Goal: Task Accomplishment & Management: Complete application form

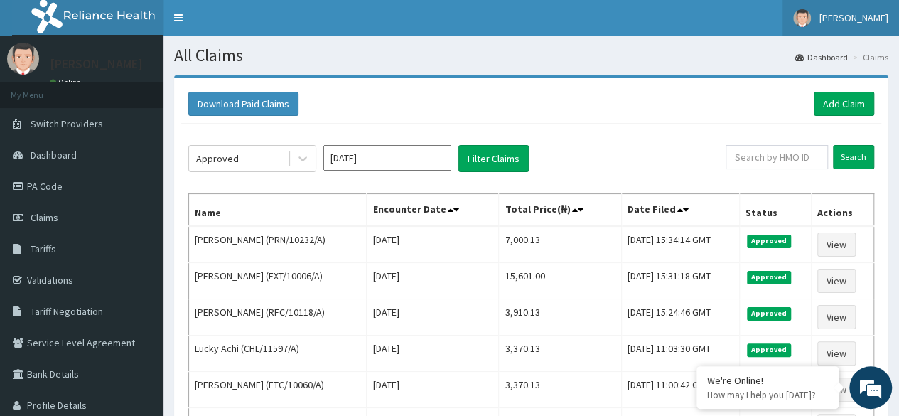
click at [869, 16] on span "[PERSON_NAME]" at bounding box center [853, 17] width 69 height 13
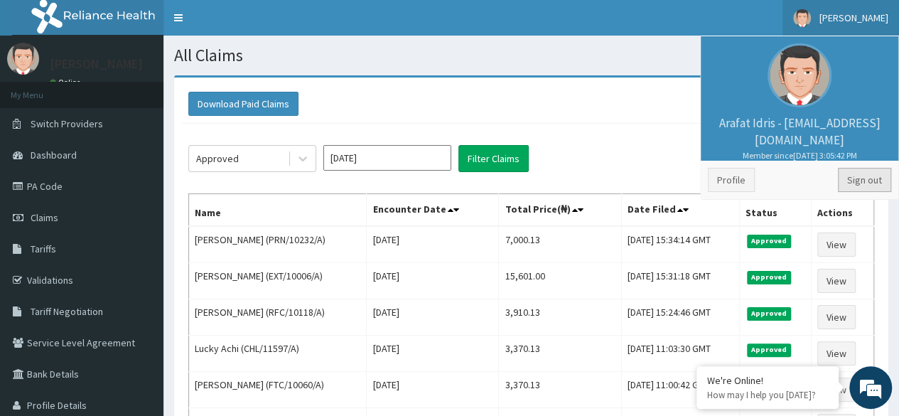
click at [869, 173] on link "Sign out" at bounding box center [863, 180] width 53 height 24
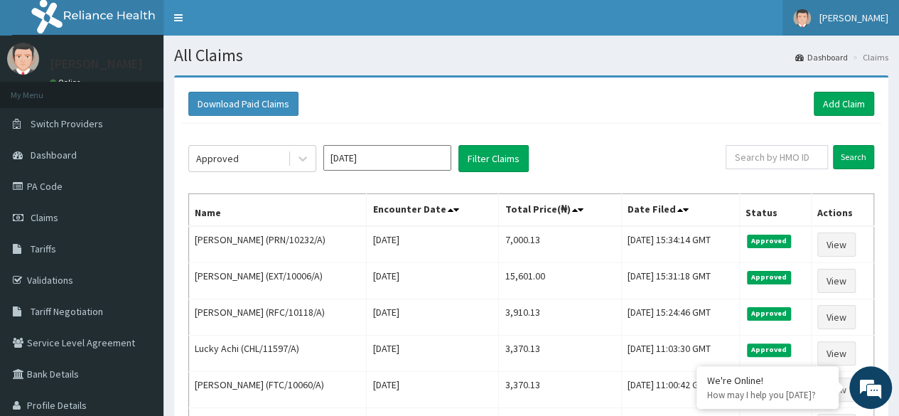
click at [870, 28] on link "[PERSON_NAME]" at bounding box center [840, 18] width 116 height 36
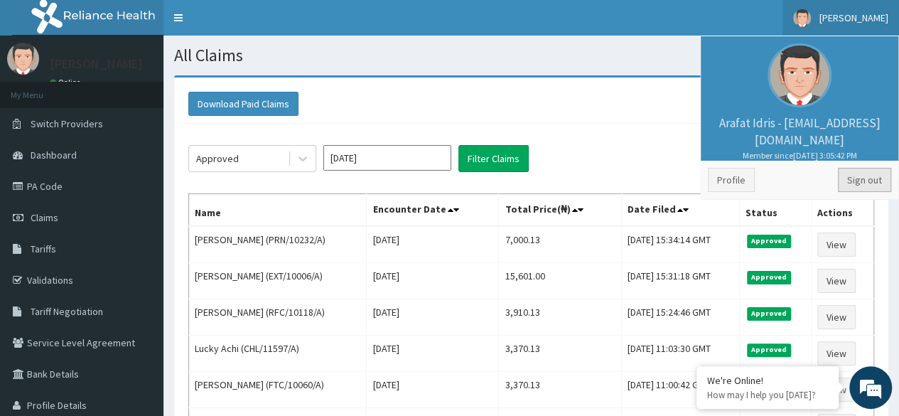
click at [868, 173] on link "Sign out" at bounding box center [863, 180] width 53 height 24
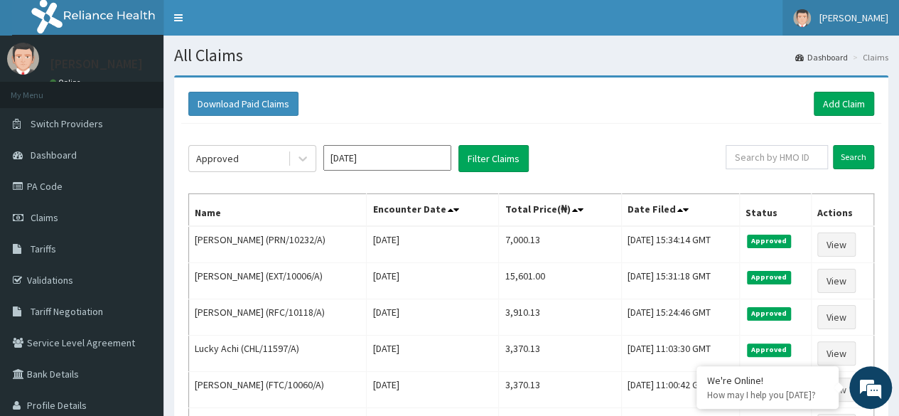
click at [857, 26] on link "[PERSON_NAME]" at bounding box center [840, 18] width 116 height 36
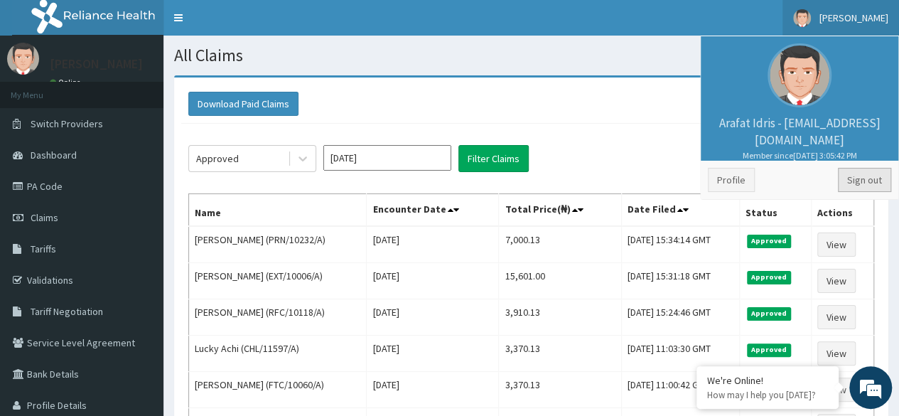
click at [881, 186] on link "Sign out" at bounding box center [863, 180] width 53 height 24
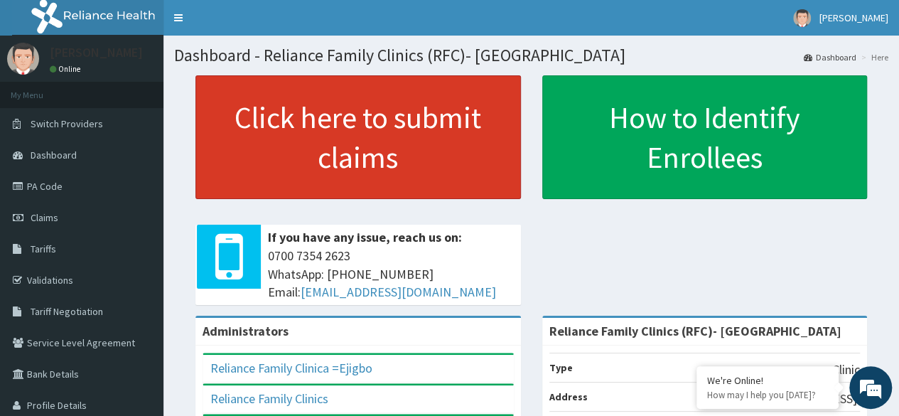
click at [352, 122] on link "Click here to submit claims" at bounding box center [357, 137] width 325 height 124
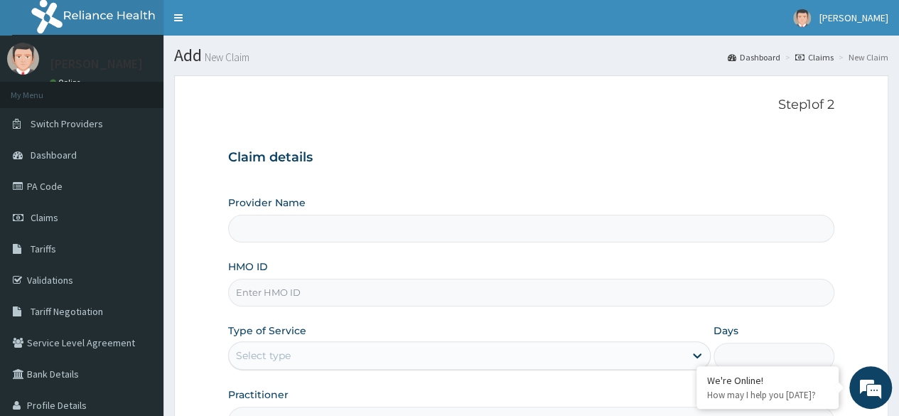
type input "Reliance Family Clinics (RFC)- Ejigbo"
click at [352, 294] on input "HMO ID" at bounding box center [531, 292] width 606 height 28
paste input "CBA/10024/E"
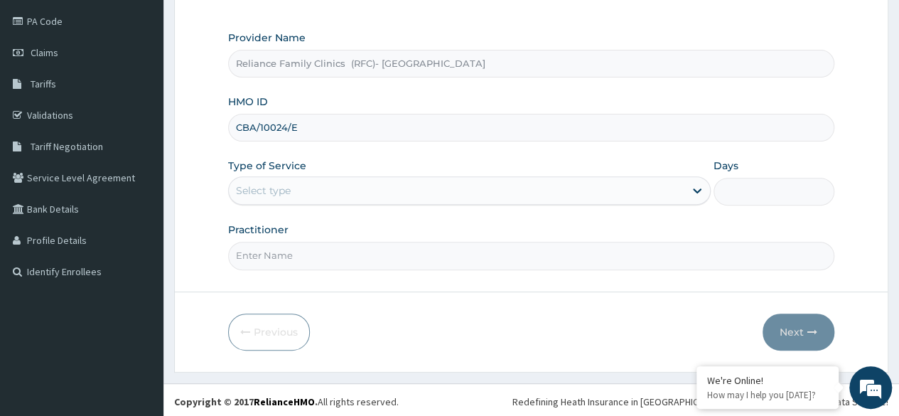
type input "CBA/10024/E"
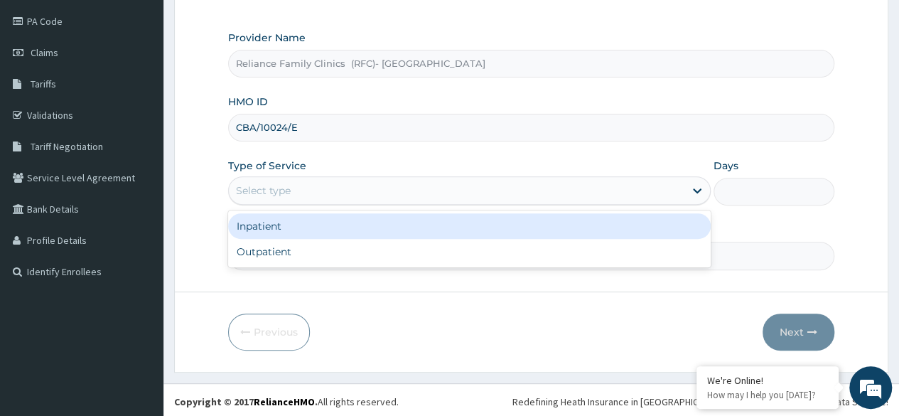
drag, startPoint x: 320, startPoint y: 185, endPoint x: 328, endPoint y: 229, distance: 45.4
click at [321, 194] on div "Select type" at bounding box center [456, 190] width 455 height 23
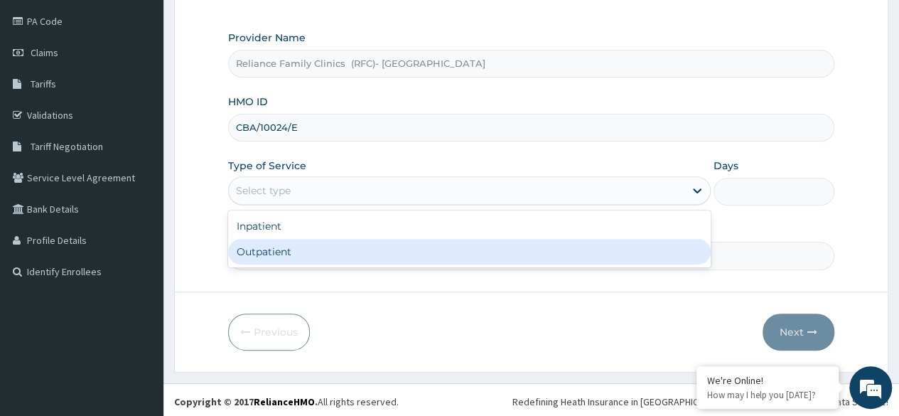
click at [333, 261] on div "Outpatient" at bounding box center [469, 252] width 482 height 26
type input "1"
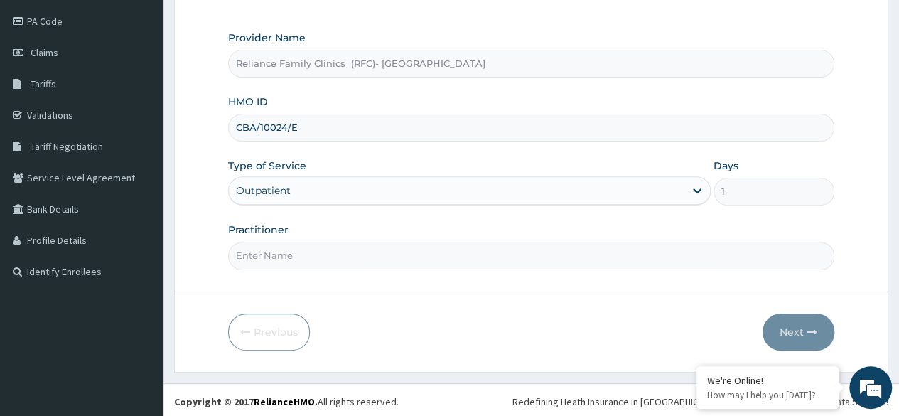
click at [333, 261] on input "Practitioner" at bounding box center [531, 255] width 606 height 28
type input "Dr Chimezie"
drag, startPoint x: 831, startPoint y: 339, endPoint x: 808, endPoint y: 331, distance: 24.7
click at [820, 336] on div "Next" at bounding box center [798, 331] width 72 height 37
click at [780, 322] on button "Next" at bounding box center [798, 331] width 72 height 37
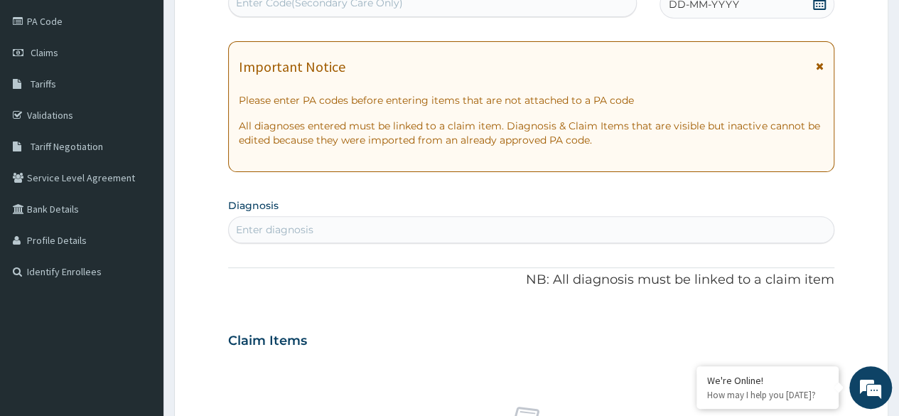
click at [817, 9] on span at bounding box center [819, 5] width 14 height 18
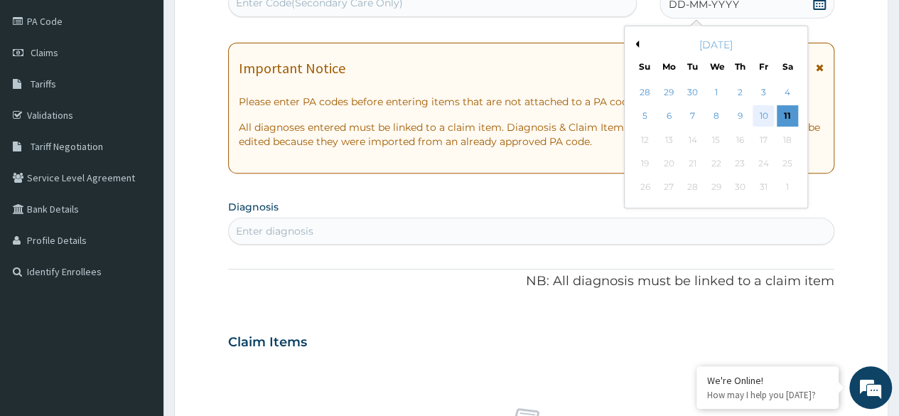
click at [769, 109] on div "10" at bounding box center [762, 116] width 21 height 21
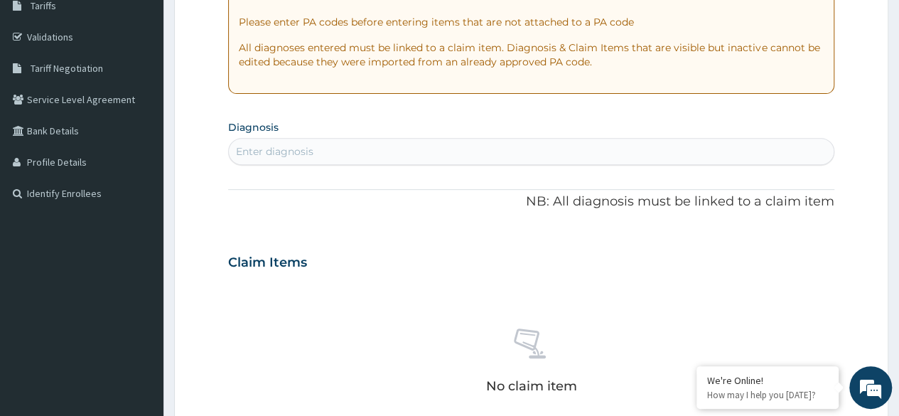
scroll to position [307, 0]
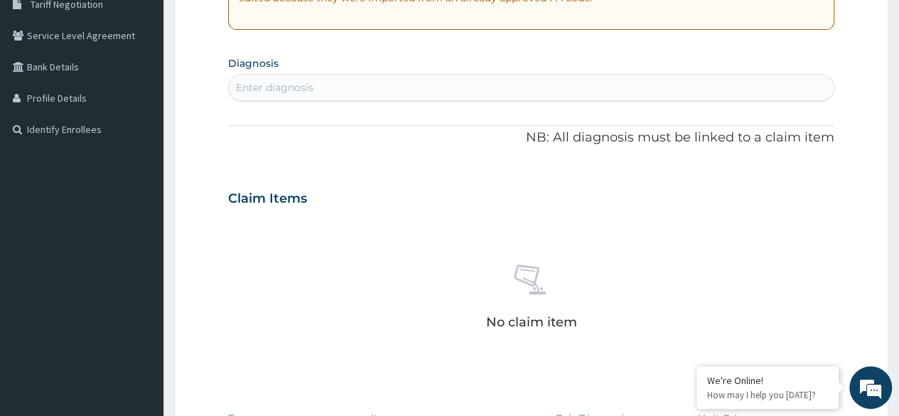
click at [345, 92] on div "Enter diagnosis" at bounding box center [531, 87] width 604 height 23
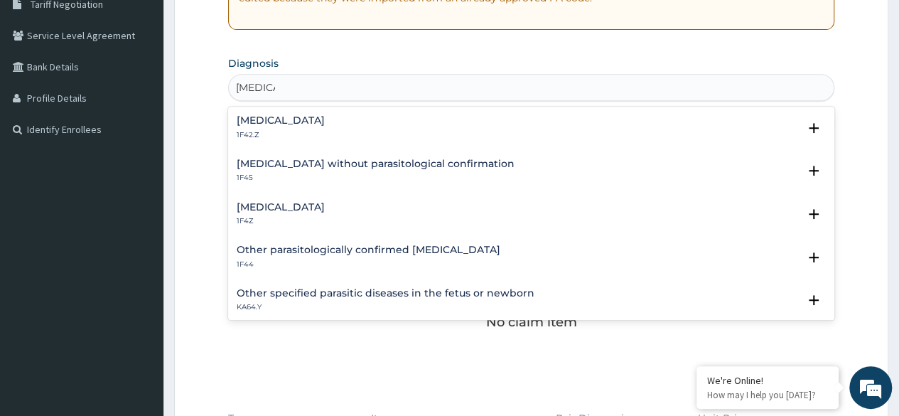
click at [325, 139] on p "1F42.Z" at bounding box center [281, 135] width 88 height 10
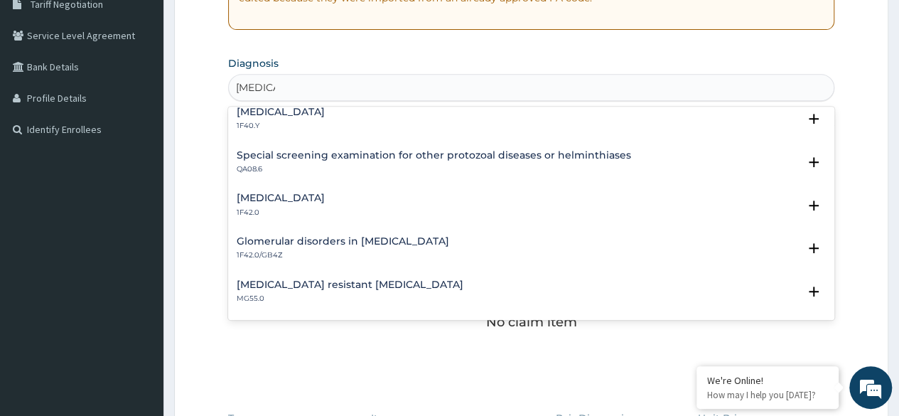
scroll to position [639, 0]
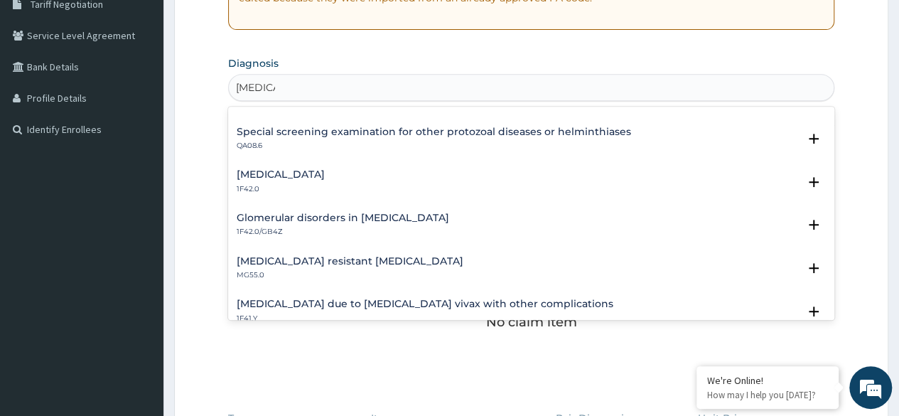
click at [239, 87] on input "malaria" at bounding box center [255, 87] width 39 height 14
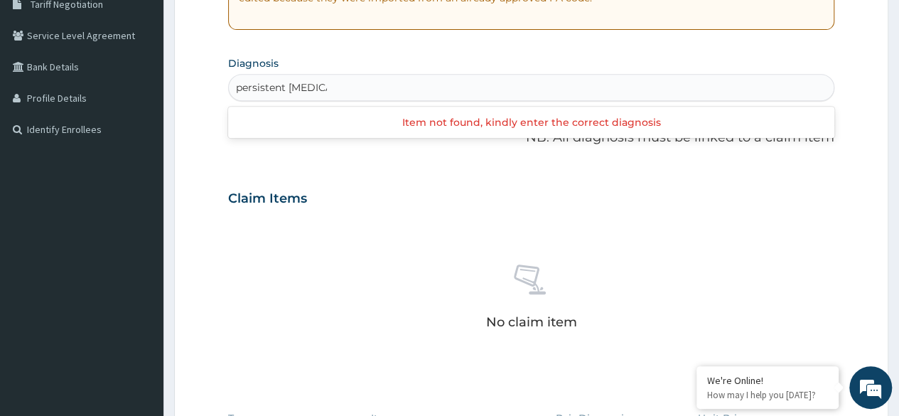
drag, startPoint x: 286, startPoint y: 87, endPoint x: 235, endPoint y: 82, distance: 50.7
click at [236, 82] on input "persistent malaria" at bounding box center [281, 87] width 91 height 14
type input "malaria"
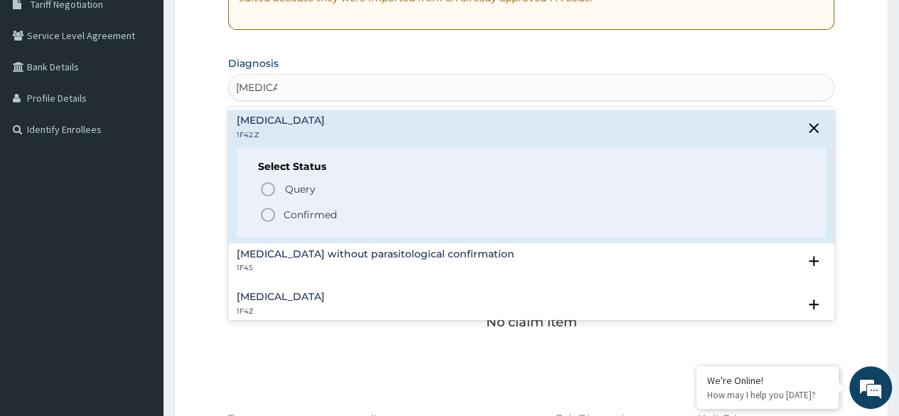
click at [299, 214] on p "Confirmed" at bounding box center [309, 214] width 53 height 14
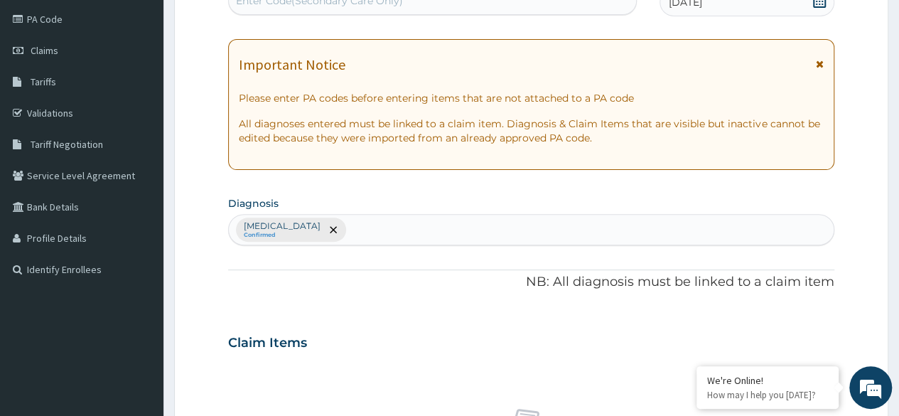
scroll to position [165, 0]
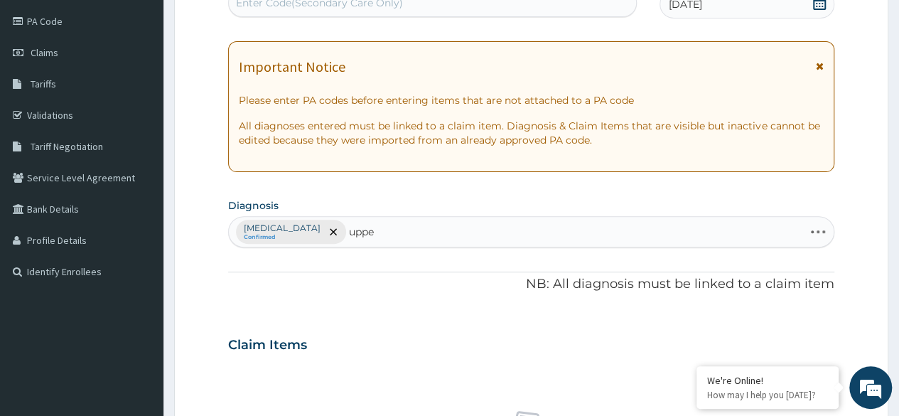
type input "upper"
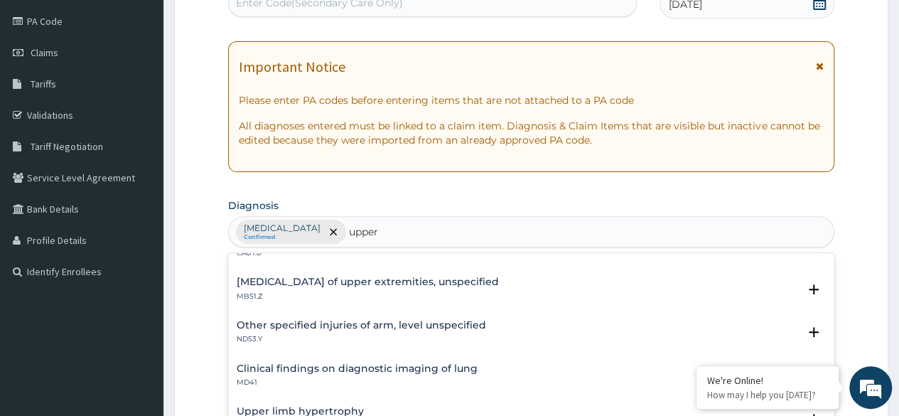
scroll to position [0, 0]
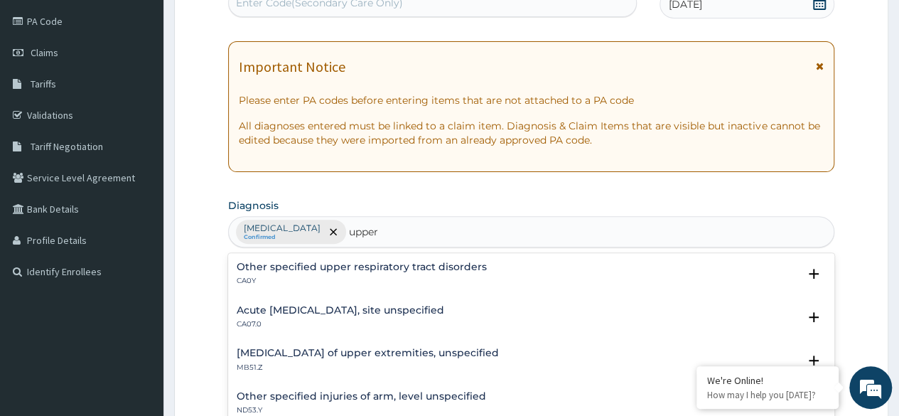
click at [423, 272] on div "Other specified upper respiratory tract disorders CA0Y" at bounding box center [362, 273] width 250 height 25
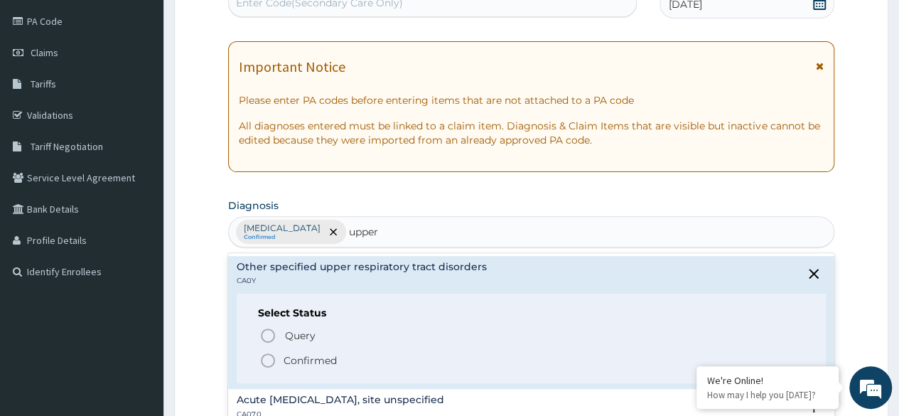
click at [325, 353] on p "Confirmed" at bounding box center [309, 360] width 53 height 14
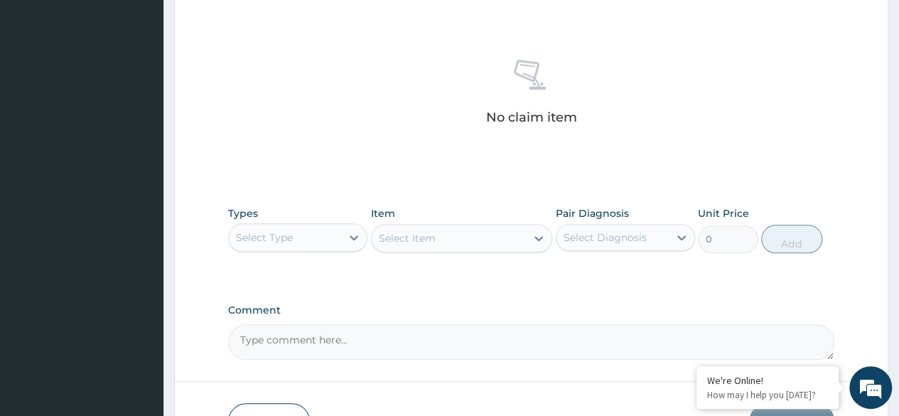
scroll to position [591, 0]
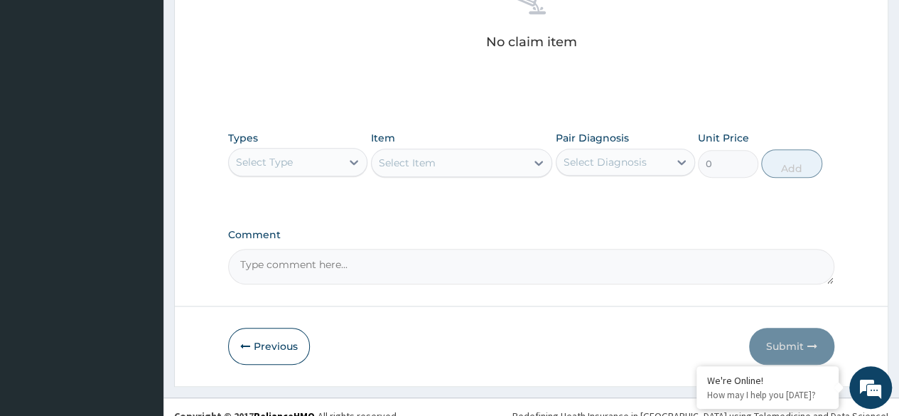
click at [326, 153] on div "Select Type" at bounding box center [285, 162] width 112 height 23
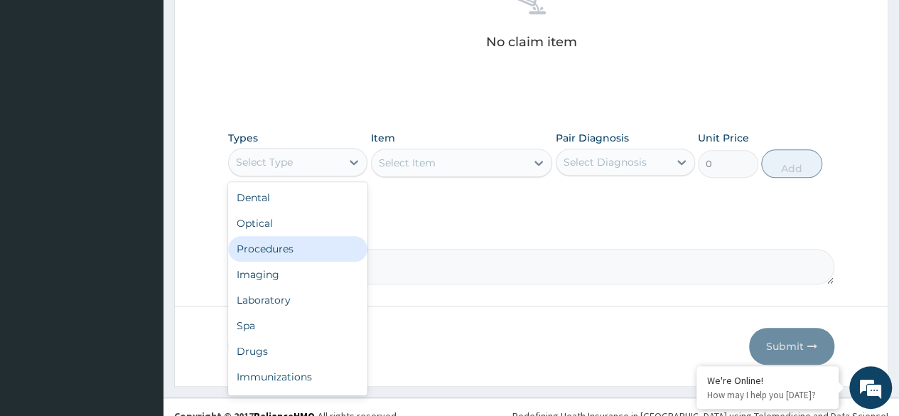
click at [302, 250] on div "Procedures" at bounding box center [297, 249] width 139 height 26
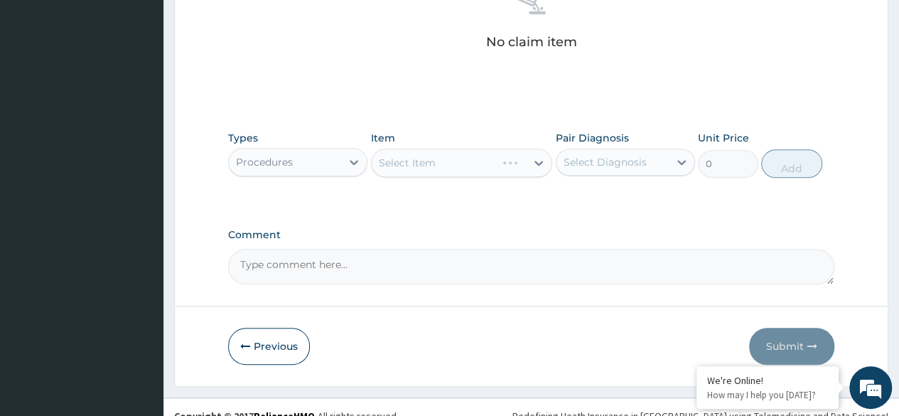
drag, startPoint x: 641, startPoint y: 143, endPoint x: 639, endPoint y: 156, distance: 12.9
click at [641, 143] on div "Pair Diagnosis Select Diagnosis" at bounding box center [624, 154] width 139 height 47
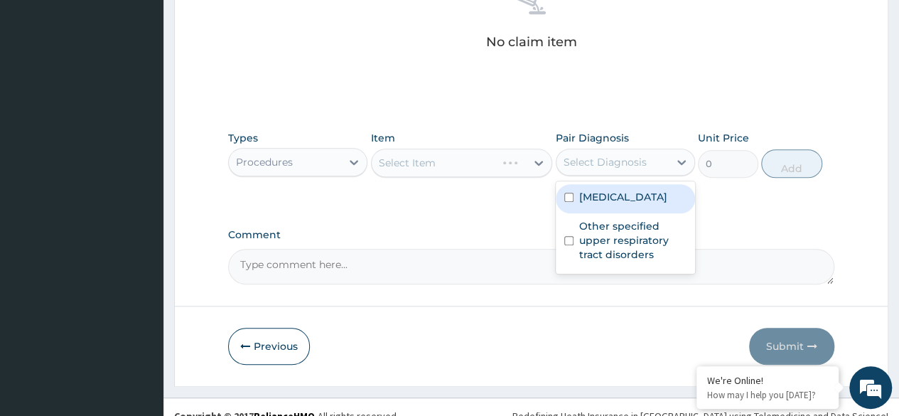
click at [638, 164] on div "Select Diagnosis" at bounding box center [604, 162] width 83 height 14
drag, startPoint x: 625, startPoint y: 200, endPoint x: 617, endPoint y: 230, distance: 31.7
click at [625, 202] on label "Plasmodium malariae malaria without complication" at bounding box center [623, 197] width 88 height 14
checkbox input "true"
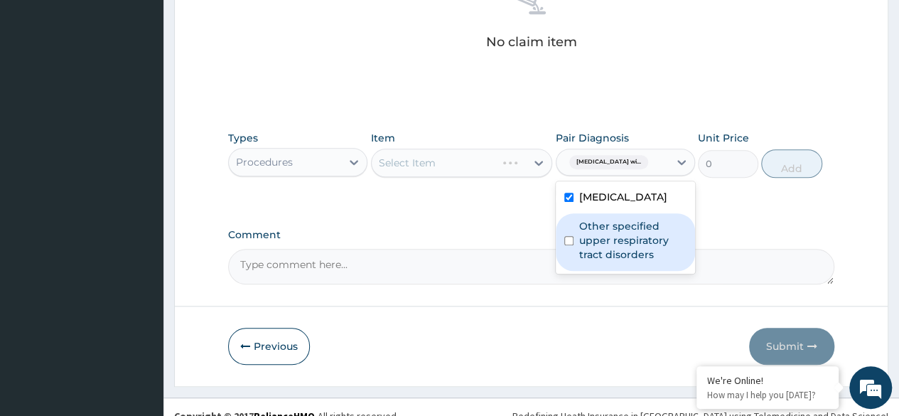
click at [608, 258] on label "Other specified upper respiratory tract disorders" at bounding box center [632, 240] width 107 height 43
checkbox input "true"
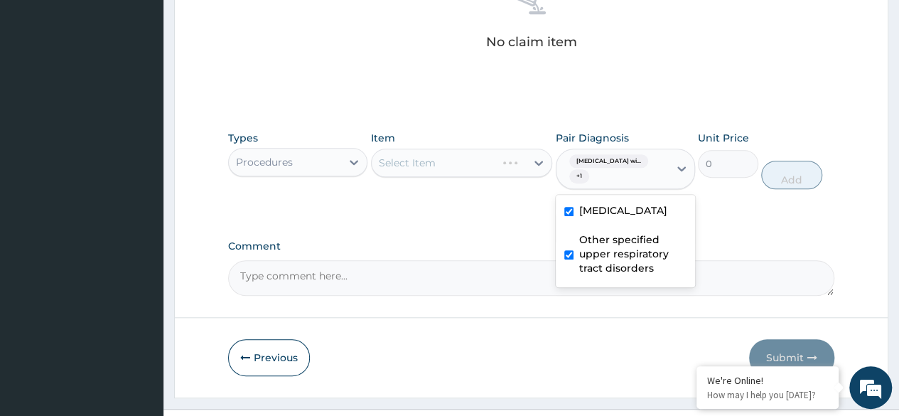
click at [489, 241] on label "Comment" at bounding box center [531, 246] width 606 height 12
click at [489, 260] on textarea "Comment" at bounding box center [531, 278] width 606 height 36
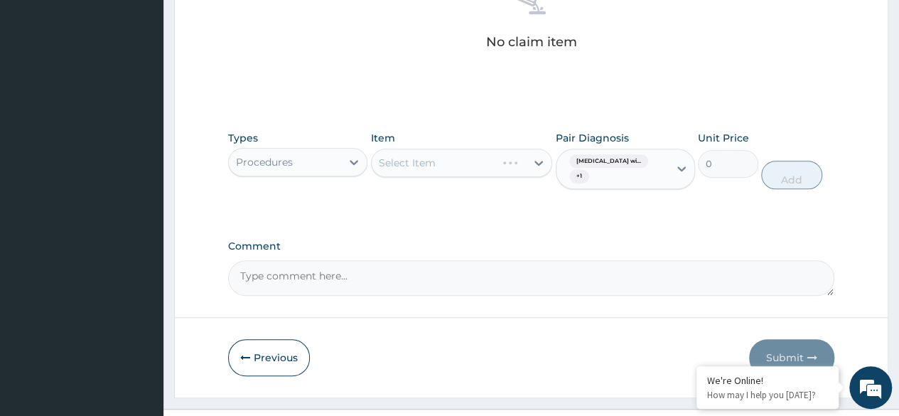
click at [426, 156] on div "Select Item" at bounding box center [462, 162] width 182 height 28
click at [432, 168] on div "Select Item" at bounding box center [462, 162] width 182 height 28
click at [432, 168] on div "Select Item" at bounding box center [448, 162] width 155 height 23
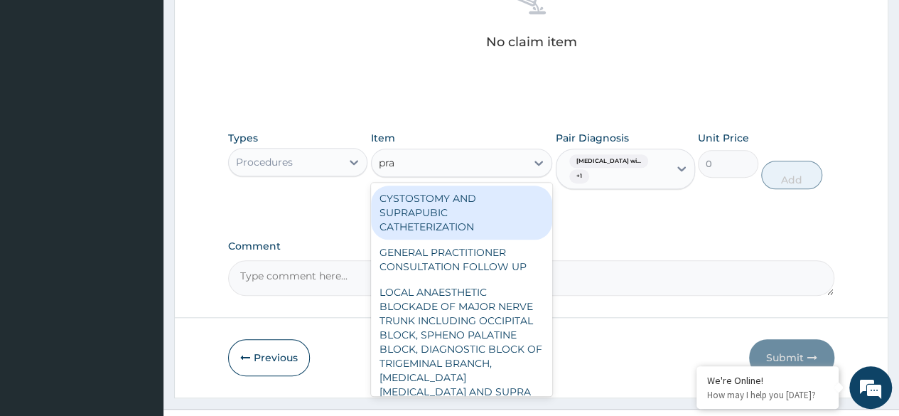
type input "prac"
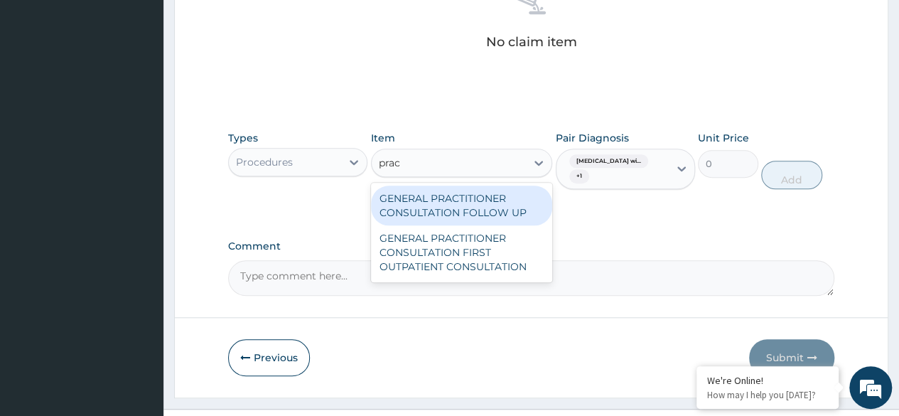
click at [449, 197] on div "GENERAL PRACTITIONER CONSULTATION FOLLOW UP" at bounding box center [462, 205] width 182 height 40
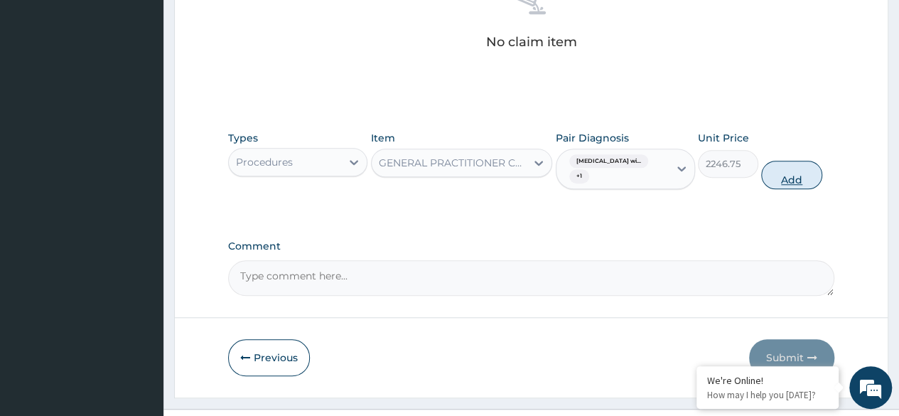
click at [807, 173] on button "Add" at bounding box center [791, 175] width 60 height 28
type input "0"
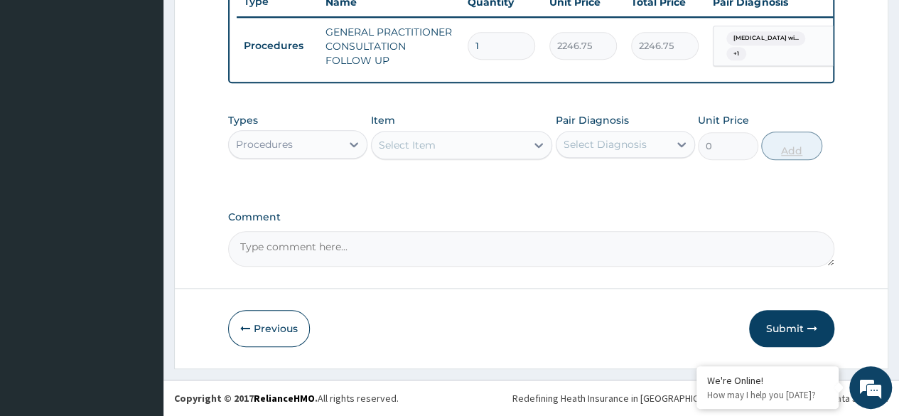
scroll to position [557, 0]
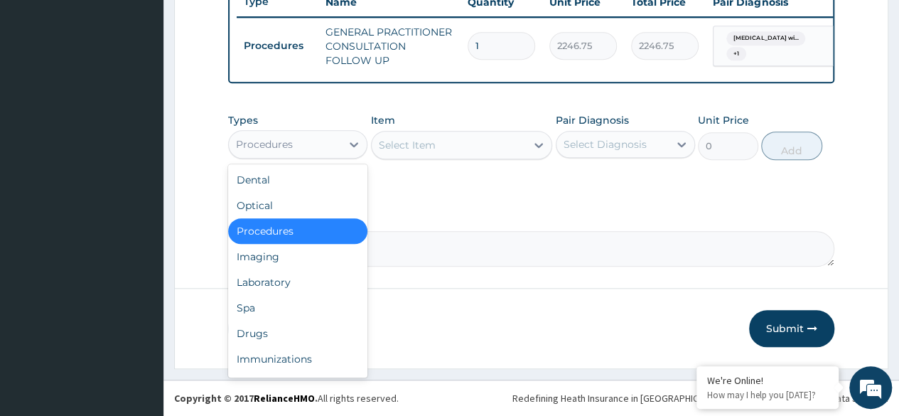
drag, startPoint x: 328, startPoint y: 137, endPoint x: 314, endPoint y: 224, distance: 87.8
click at [327, 137] on div "Procedures" at bounding box center [285, 144] width 112 height 23
click at [296, 286] on div "Laboratory" at bounding box center [297, 282] width 139 height 26
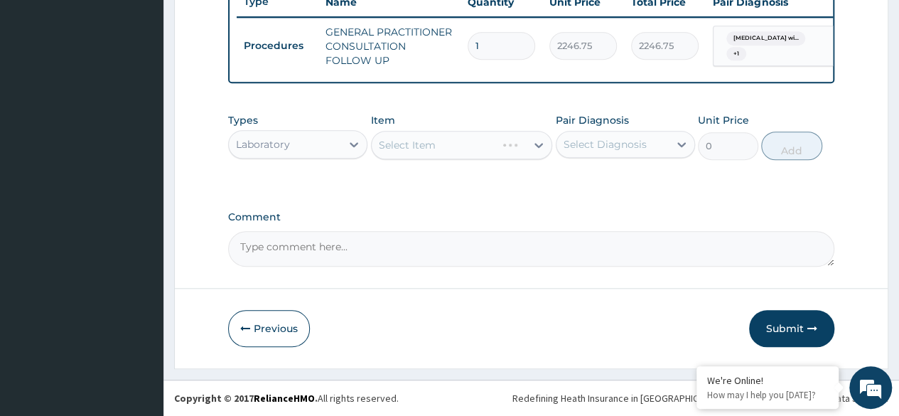
drag, startPoint x: 288, startPoint y: 145, endPoint x: 287, endPoint y: 163, distance: 18.5
click at [287, 163] on div "Types option Laboratory, selected. Select is focused ,type to refine list, pres…" at bounding box center [531, 136] width 606 height 61
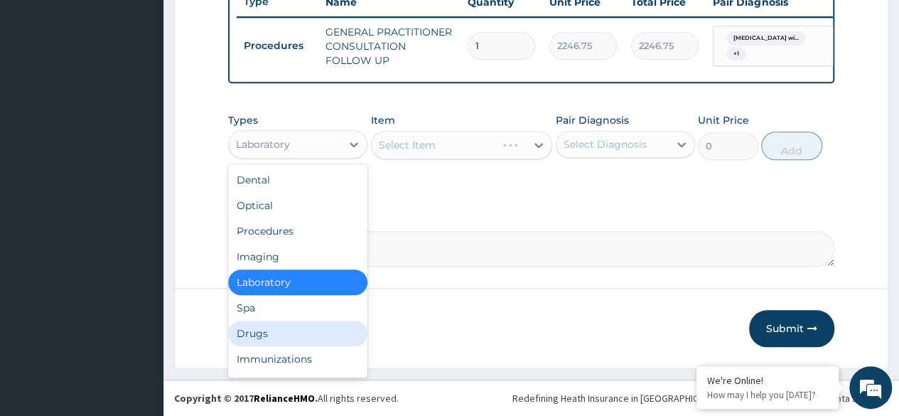
drag, startPoint x: 266, startPoint y: 344, endPoint x: 538, endPoint y: 265, distance: 283.4
click at [267, 343] on div "Drugs" at bounding box center [297, 333] width 139 height 26
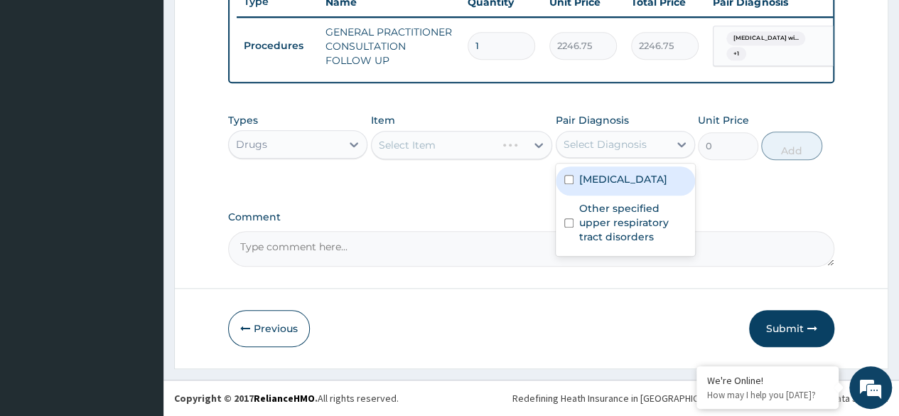
drag, startPoint x: 661, startPoint y: 136, endPoint x: 655, endPoint y: 181, distance: 45.8
click at [661, 136] on div "Select Diagnosis" at bounding box center [612, 144] width 112 height 23
drag, startPoint x: 655, startPoint y: 181, endPoint x: 637, endPoint y: 227, distance: 48.8
click at [653, 186] on label "Plasmodium malariae malaria without complication" at bounding box center [623, 179] width 88 height 14
checkbox input "true"
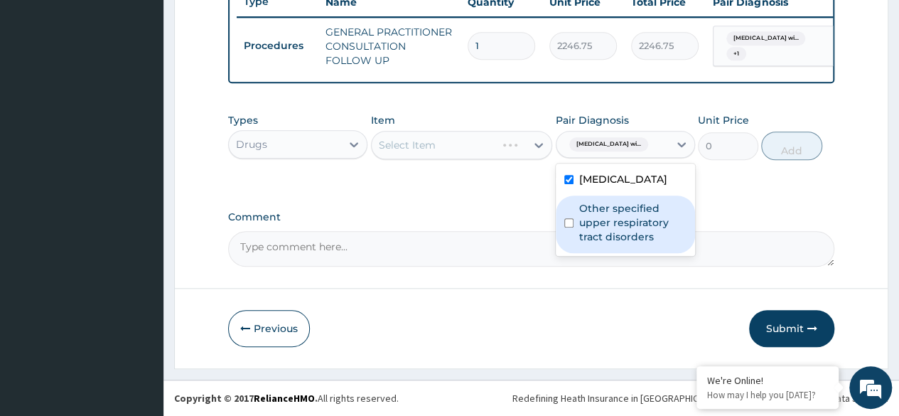
drag, startPoint x: 621, startPoint y: 266, endPoint x: 599, endPoint y: 254, distance: 24.8
click at [620, 244] on label "Other specified upper respiratory tract disorders" at bounding box center [632, 222] width 107 height 43
checkbox input "true"
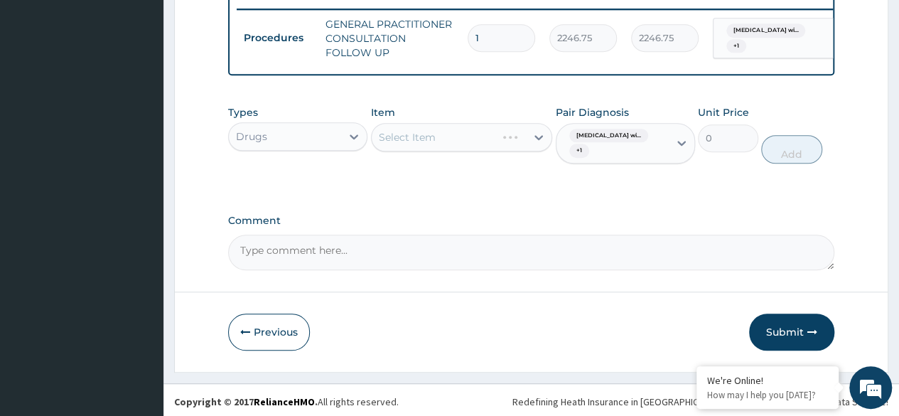
click at [482, 143] on div "Select Item" at bounding box center [448, 137] width 155 height 23
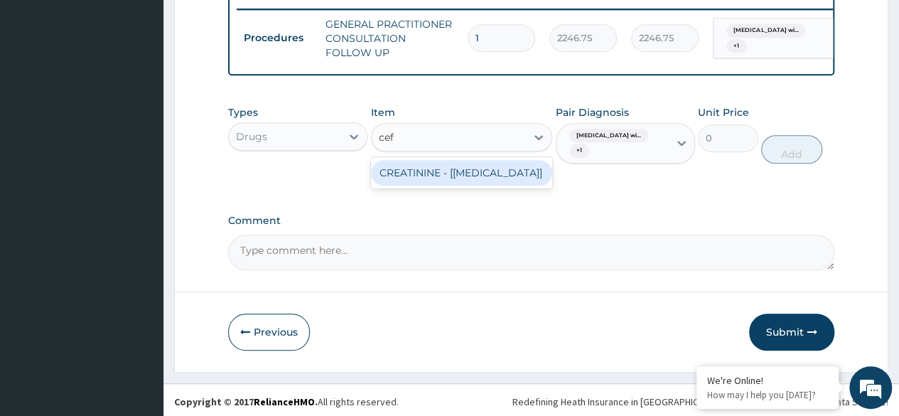
type input "cefu"
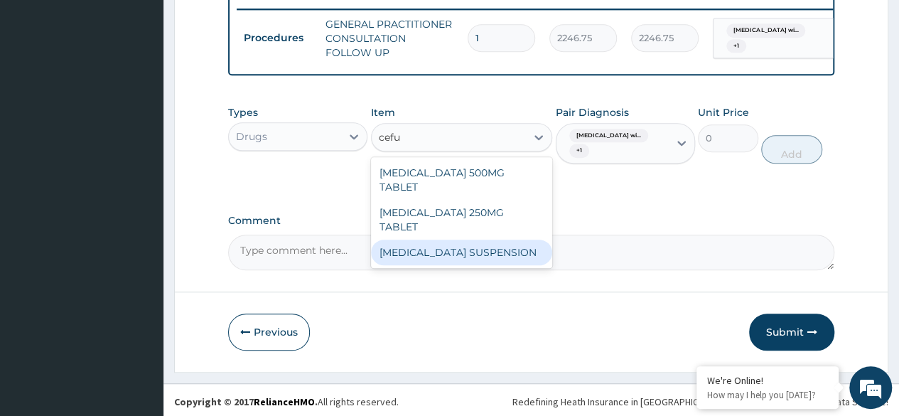
click at [467, 239] on div "CEFUROXIME SUSPENSION" at bounding box center [462, 252] width 182 height 26
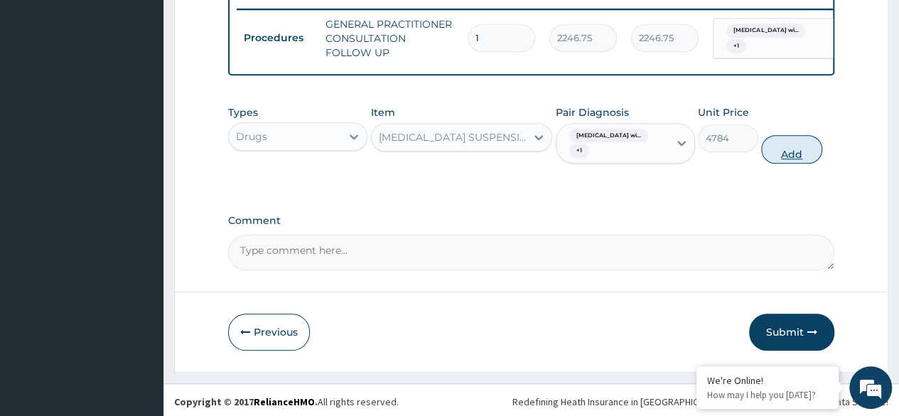
click at [793, 163] on button "Add" at bounding box center [791, 149] width 60 height 28
type input "0"
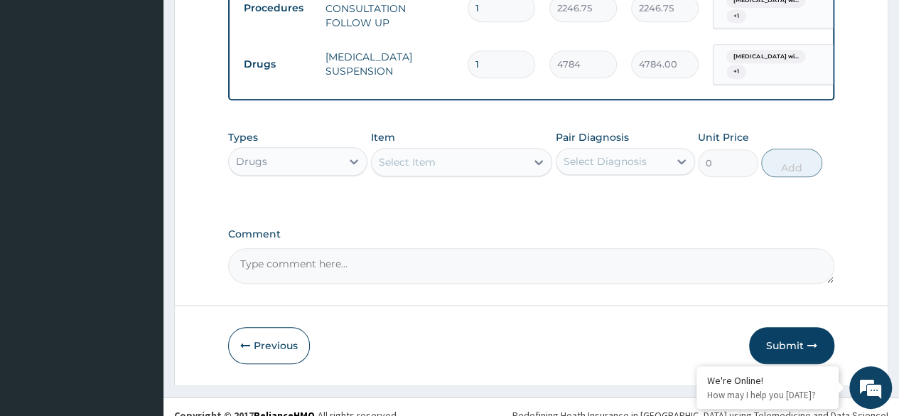
scroll to position [612, 0]
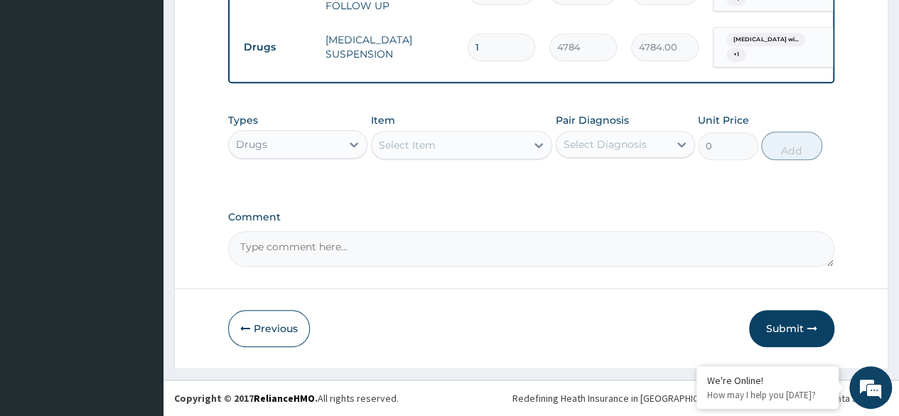
click at [438, 153] on div "Select Item" at bounding box center [448, 145] width 155 height 23
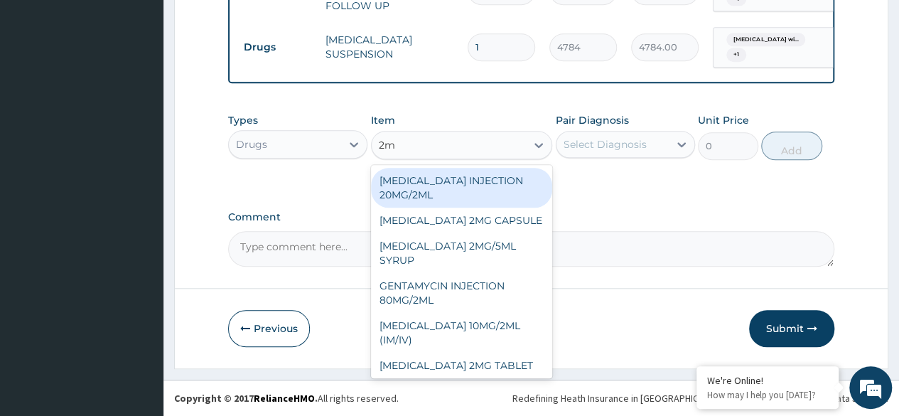
type input "2ml"
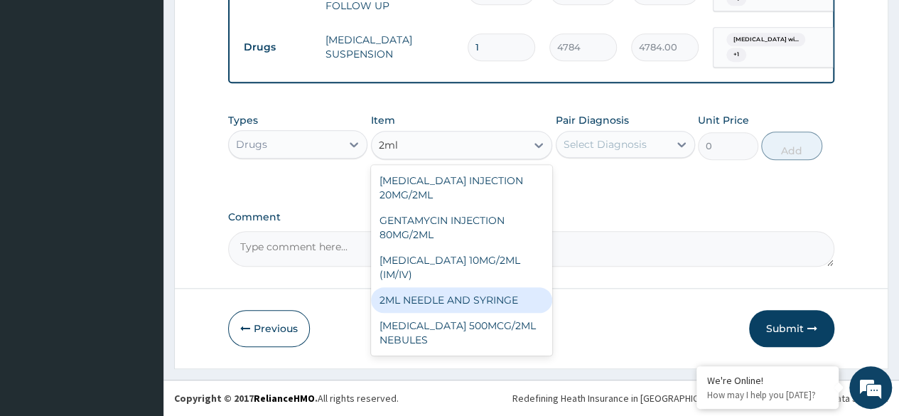
click at [487, 304] on div "2ML NEEDLE AND SYRINGE" at bounding box center [462, 300] width 182 height 26
type input "108"
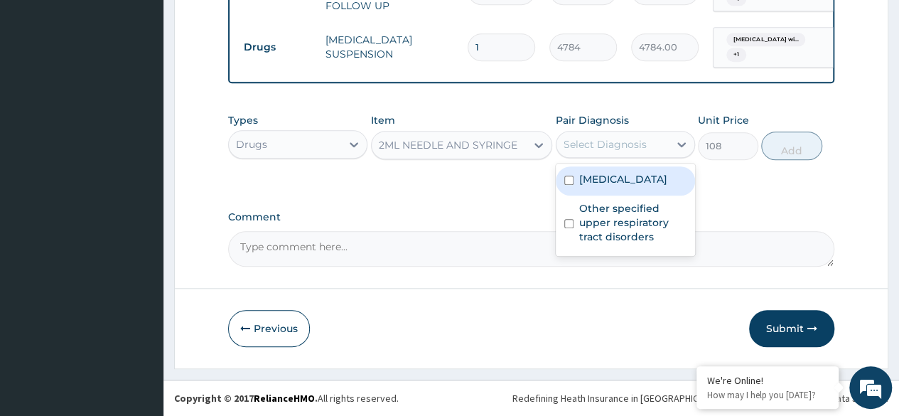
click at [620, 148] on div "Select Diagnosis" at bounding box center [604, 144] width 83 height 14
drag, startPoint x: 623, startPoint y: 188, endPoint x: 629, endPoint y: 232, distance: 44.5
click at [624, 186] on label "Plasmodium malariae malaria without complication" at bounding box center [623, 179] width 88 height 14
checkbox input "true"
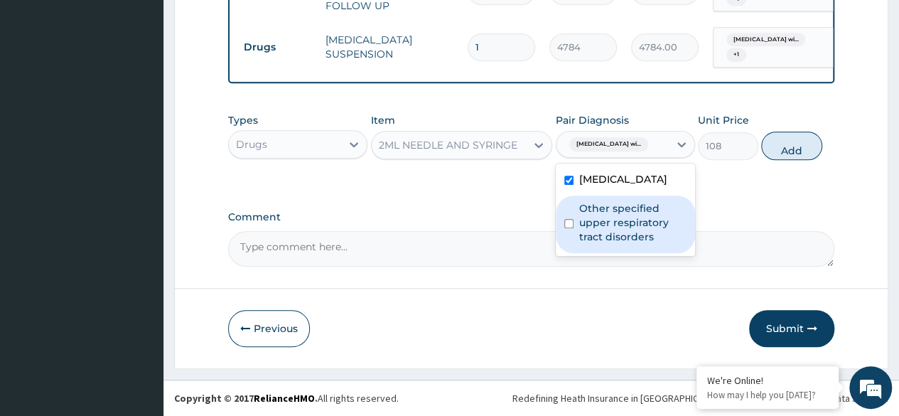
click at [629, 233] on label "Other specified upper respiratory tract disorders" at bounding box center [632, 222] width 107 height 43
checkbox input "true"
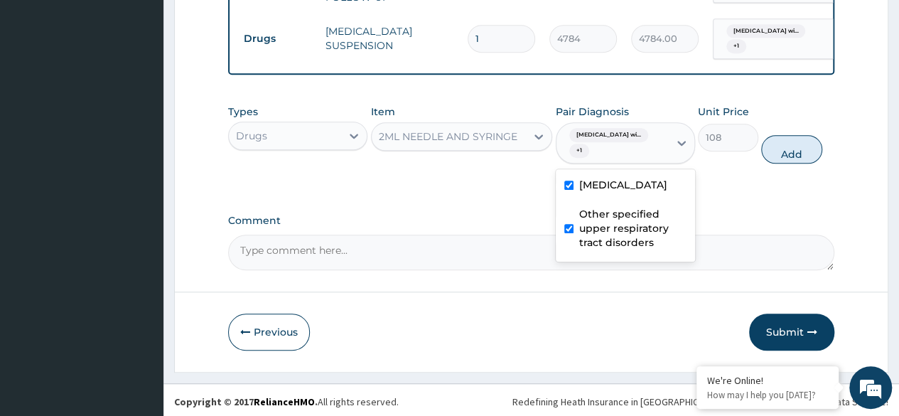
click at [786, 155] on button "Add" at bounding box center [791, 149] width 60 height 28
type input "0"
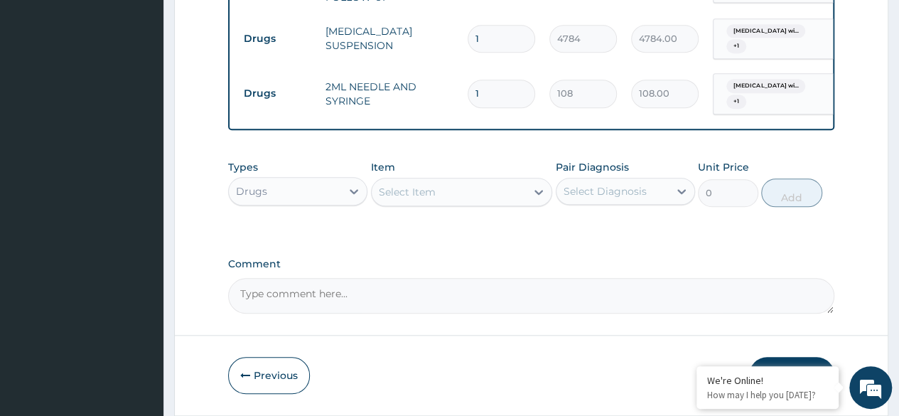
click at [469, 203] on div "Select Item" at bounding box center [448, 191] width 155 height 23
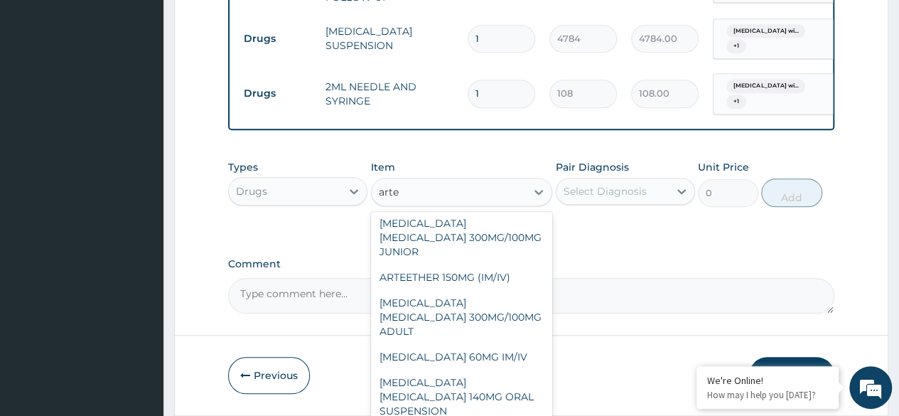
scroll to position [142, 0]
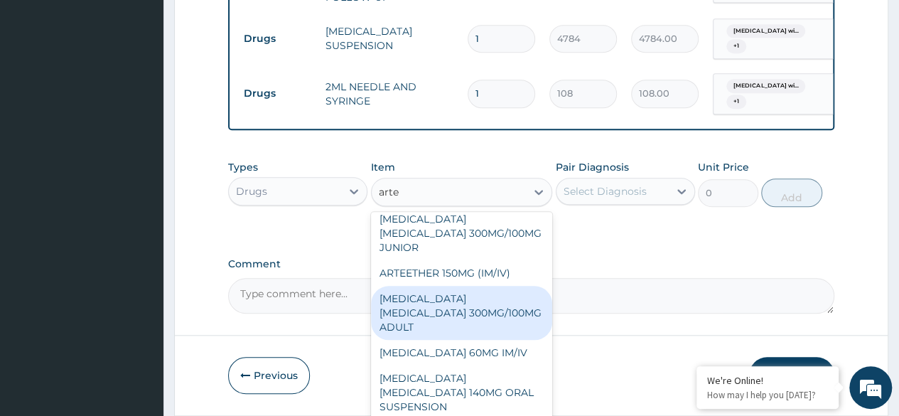
type input "arte"
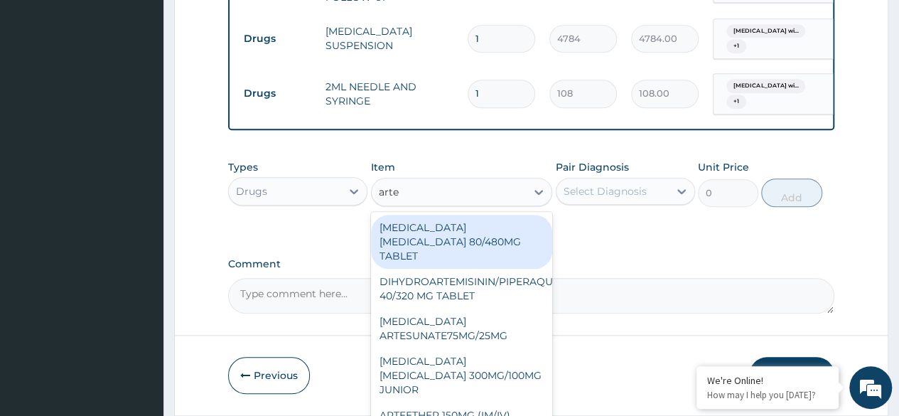
type input "artee"
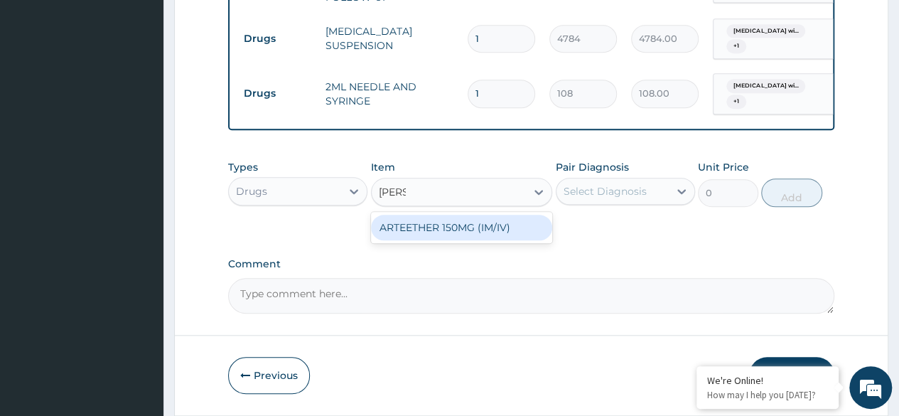
click at [436, 240] on div "ARTEETHER 150MG (IM/IV)" at bounding box center [462, 228] width 182 height 26
type input "1614"
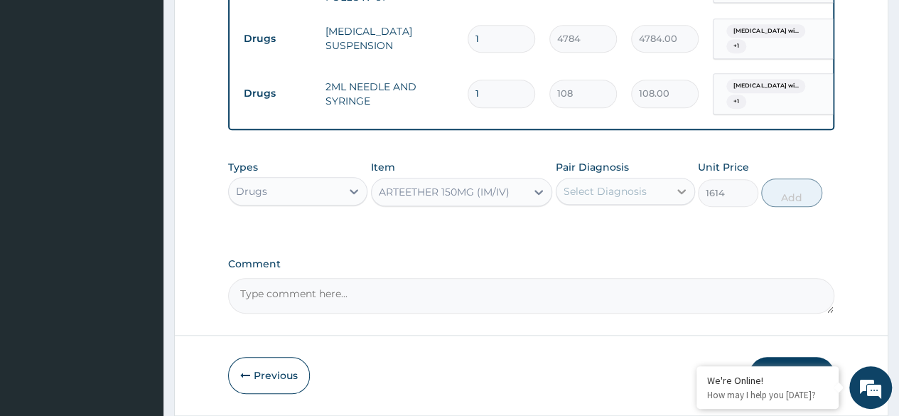
click at [685, 195] on icon at bounding box center [681, 191] width 14 height 14
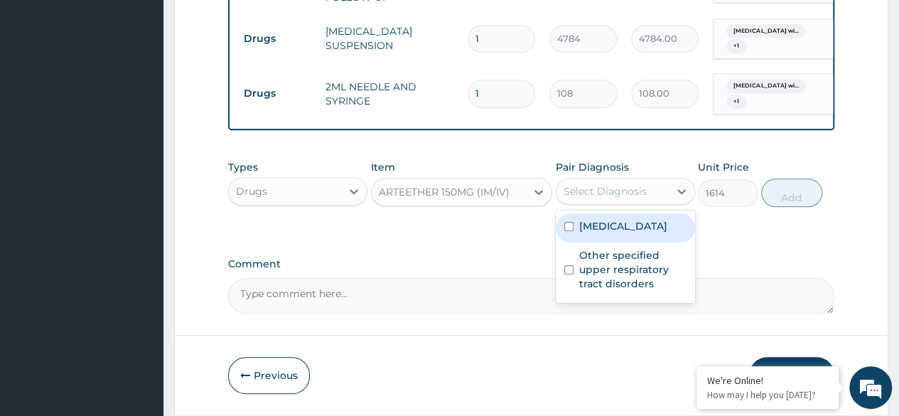
click at [662, 233] on label "Plasmodium malariae malaria without complication" at bounding box center [623, 226] width 88 height 14
checkbox input "true"
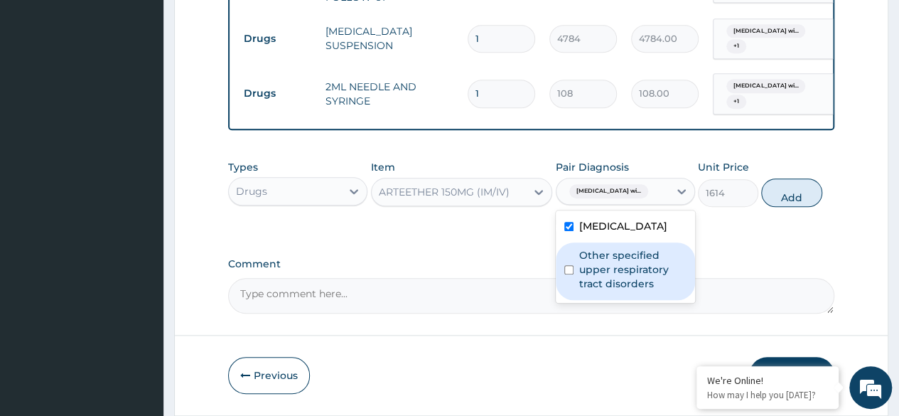
click at [654, 291] on label "Other specified upper respiratory tract disorders" at bounding box center [632, 269] width 107 height 43
checkbox input "true"
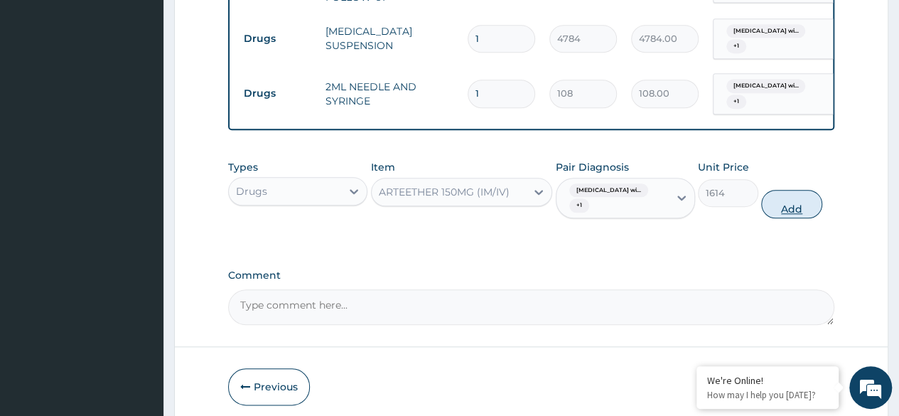
click at [788, 210] on button "Add" at bounding box center [791, 204] width 60 height 28
type input "0"
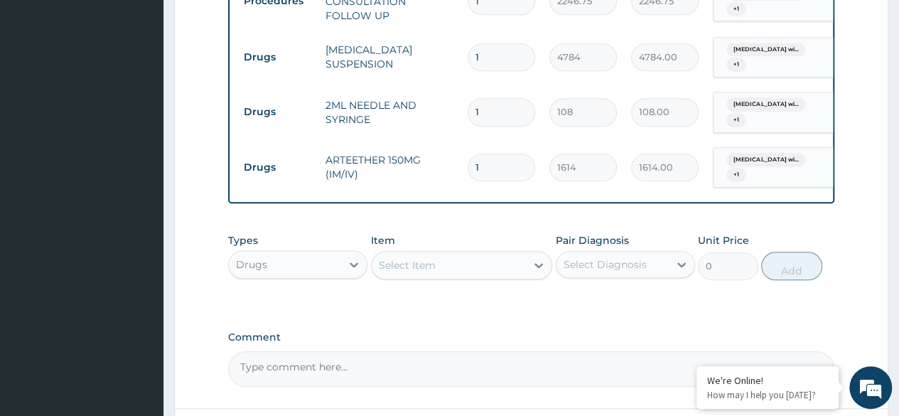
scroll to position [612, 0]
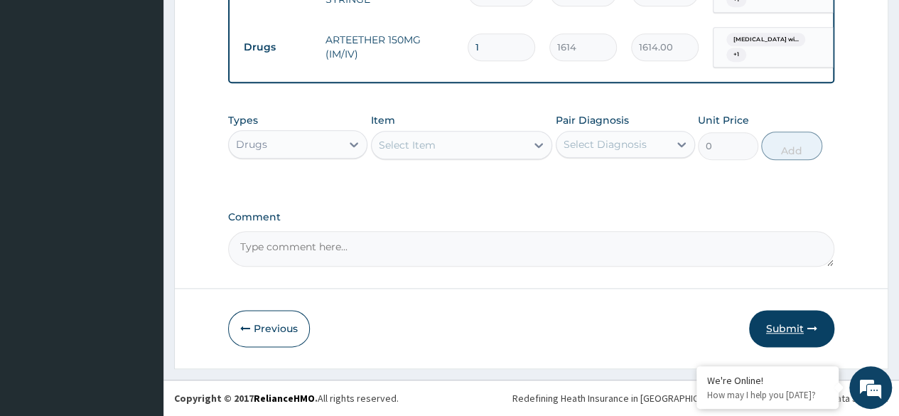
click at [807, 328] on icon "button" at bounding box center [812, 328] width 10 height 10
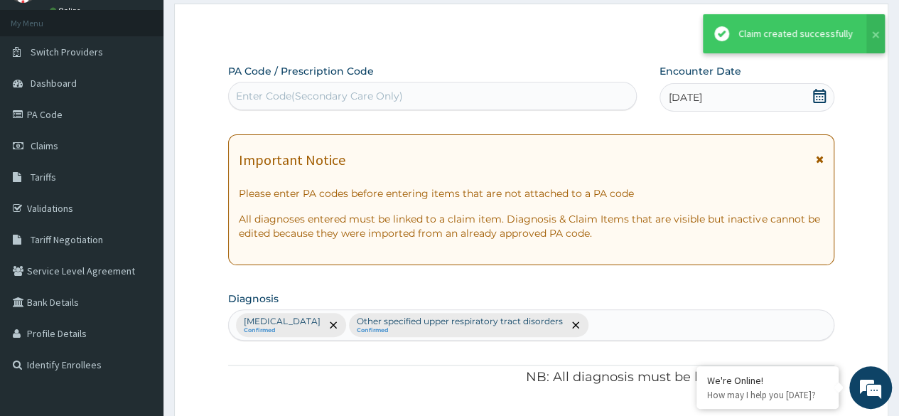
scroll to position [721, 0]
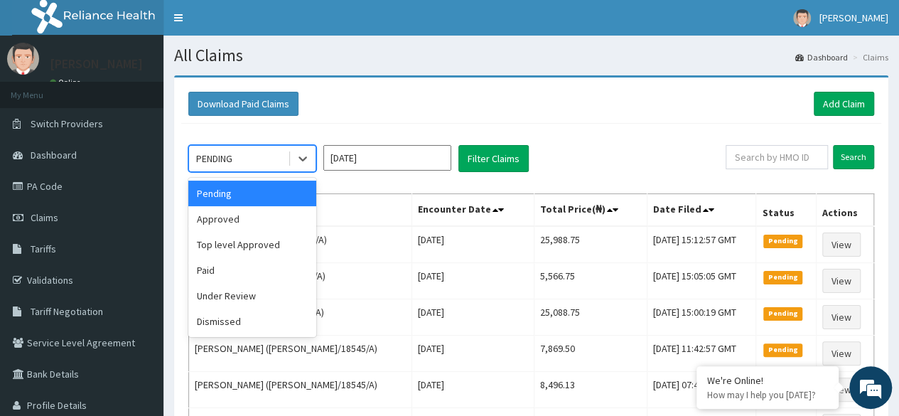
click at [270, 156] on div "PENDING" at bounding box center [238, 158] width 99 height 23
click at [260, 228] on div "Approved" at bounding box center [252, 219] width 128 height 26
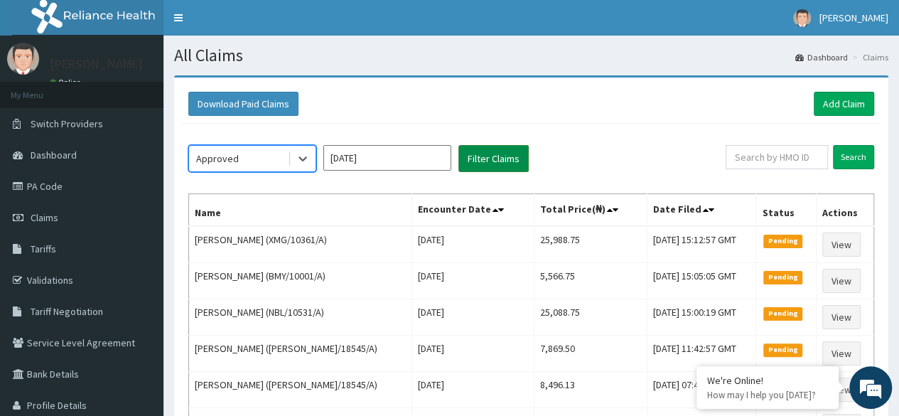
click at [490, 170] on button "Filter Claims" at bounding box center [493, 158] width 70 height 27
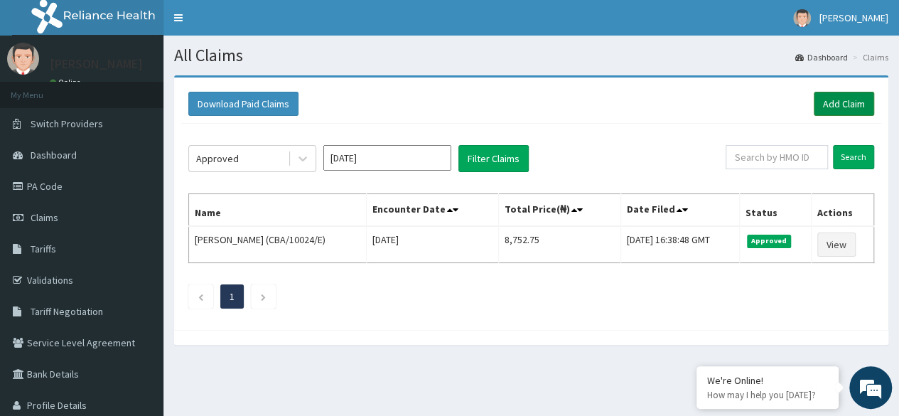
click at [837, 106] on link "Add Claim" at bounding box center [843, 104] width 60 height 24
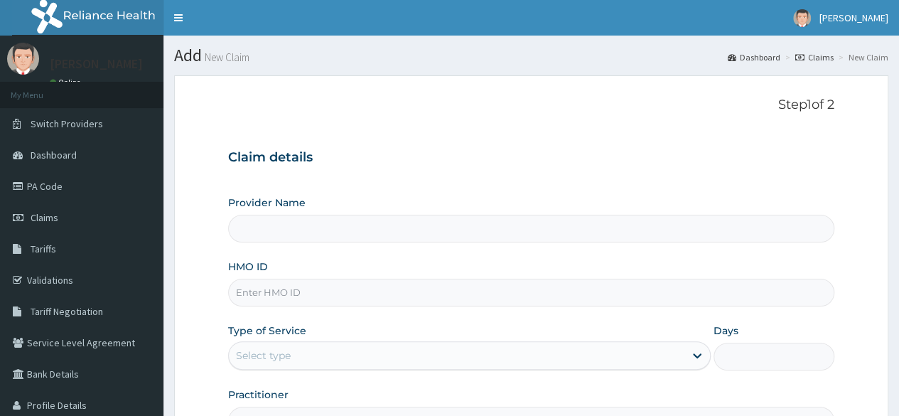
click at [365, 289] on input "HMO ID" at bounding box center [531, 292] width 606 height 28
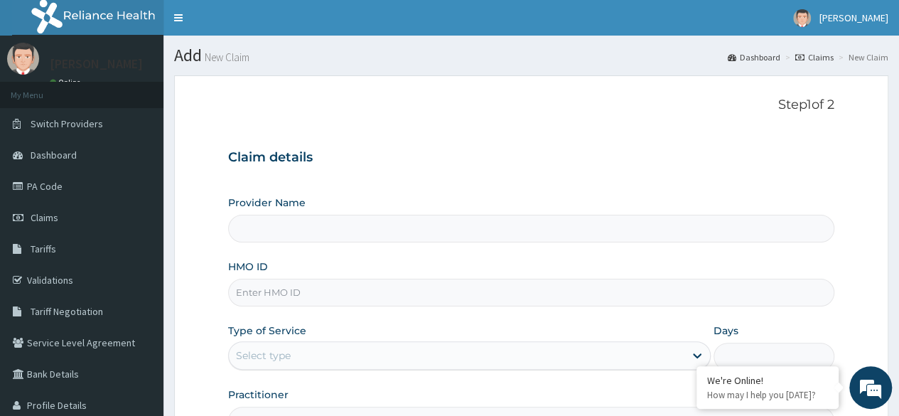
paste input "RFC/10114/A"
type input "RFC/10114/A"
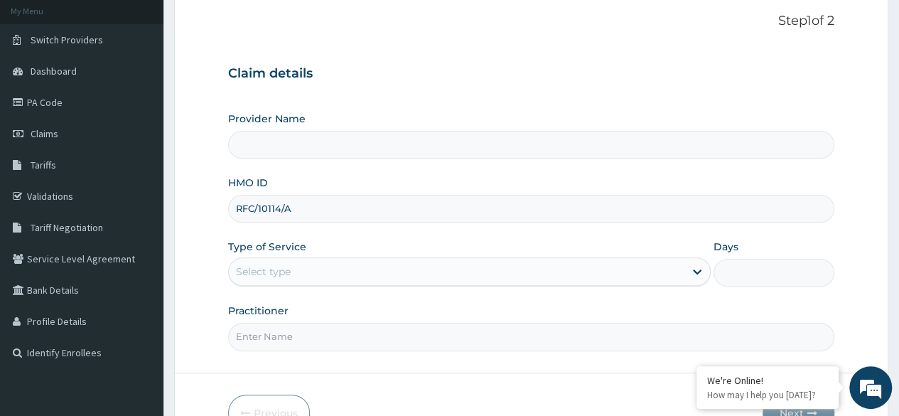
scroll to position [165, 0]
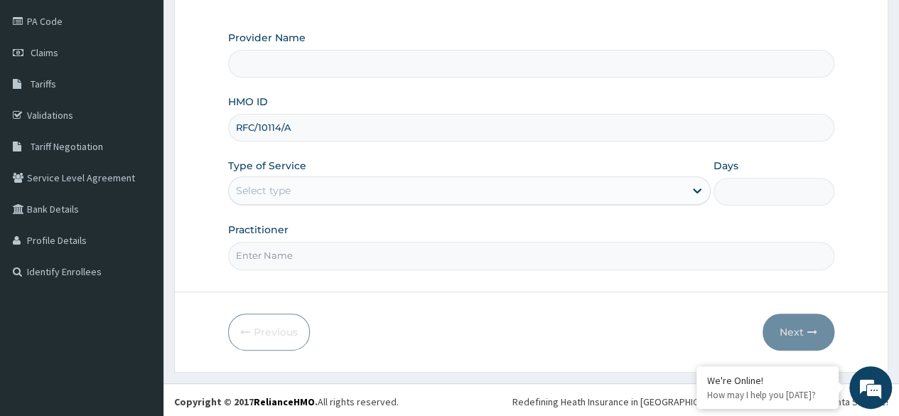
type input "Reliance Family Clinics (RFC)- [GEOGRAPHIC_DATA]"
type input "RFC/10114/A"
click at [359, 202] on div "Select type" at bounding box center [469, 190] width 482 height 28
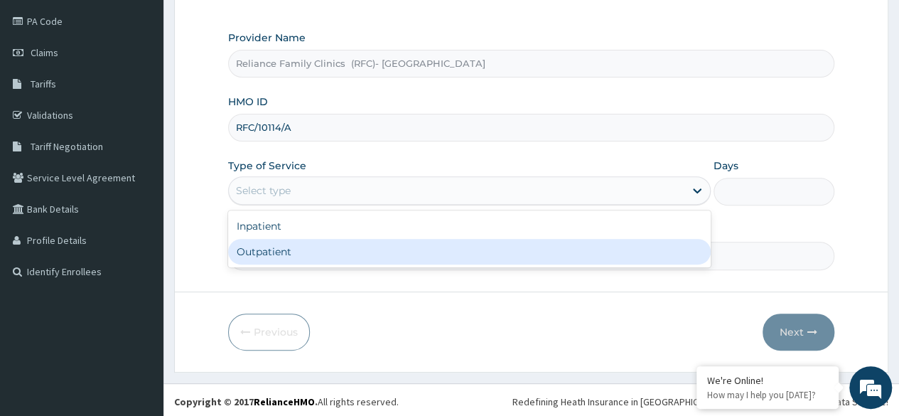
click at [355, 241] on div "Outpatient" at bounding box center [469, 252] width 482 height 26
type input "1"
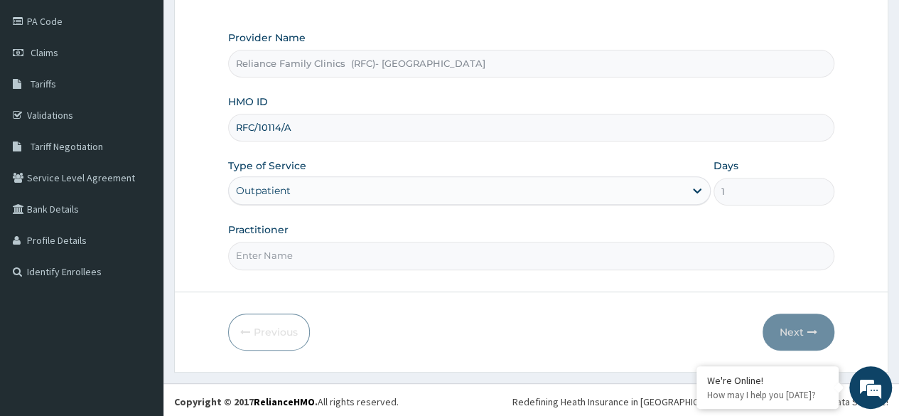
click at [355, 241] on input "Practitioner" at bounding box center [531, 255] width 606 height 28
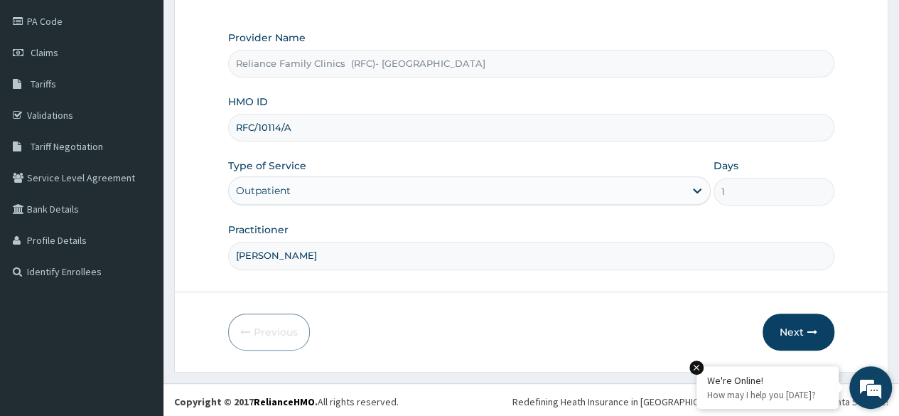
scroll to position [0, 0]
type input "Dr Chimezie"
click at [823, 329] on button "Next" at bounding box center [798, 331] width 72 height 37
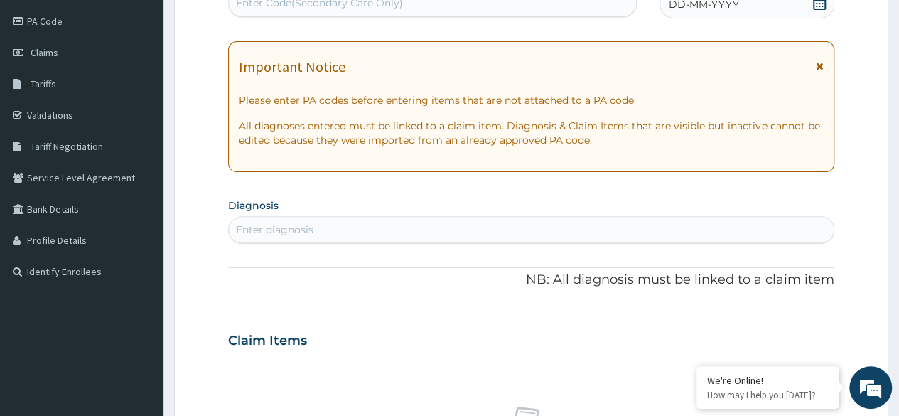
click at [821, 6] on icon at bounding box center [819, 3] width 14 height 14
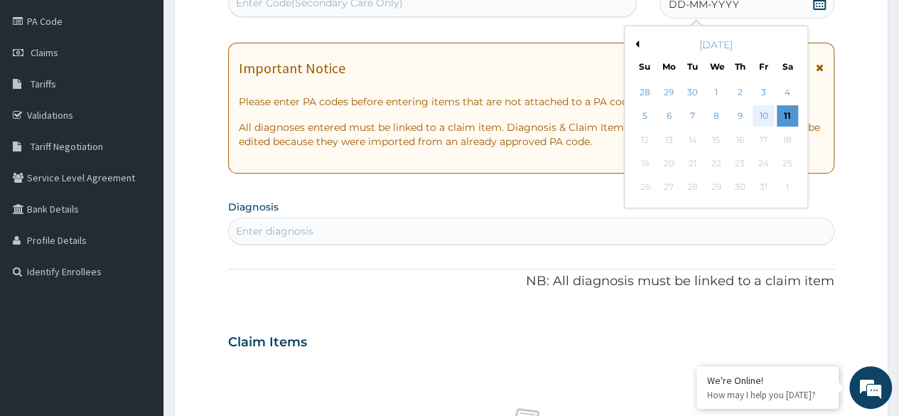
click at [765, 122] on div "10" at bounding box center [762, 116] width 21 height 21
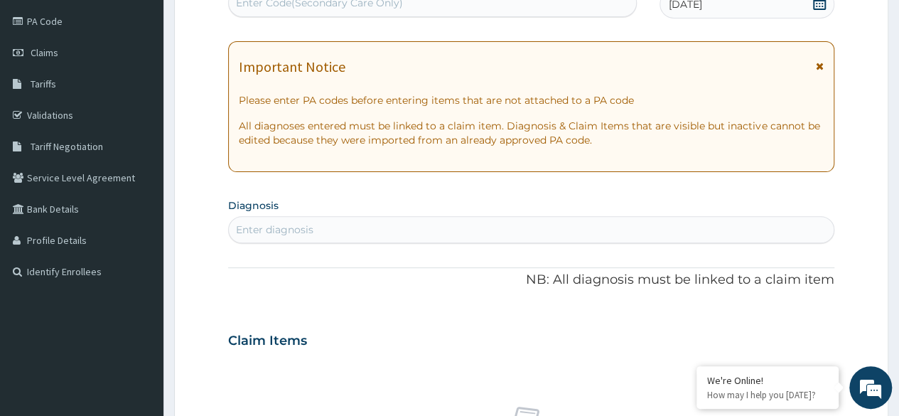
scroll to position [236, 0]
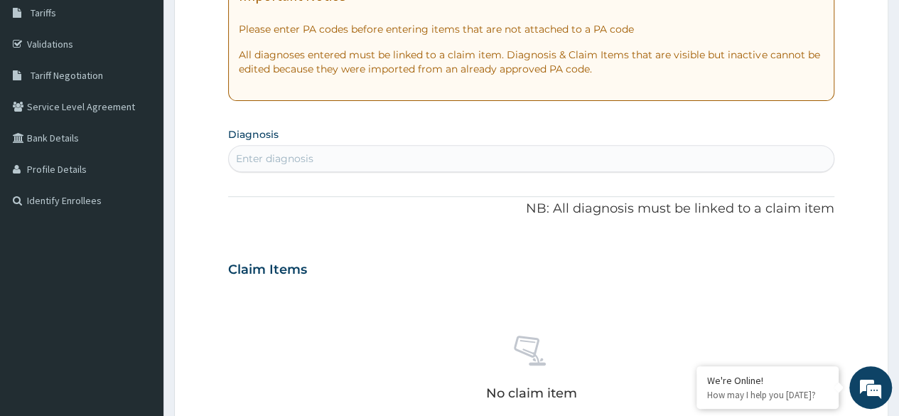
click at [445, 148] on div "Enter diagnosis" at bounding box center [531, 158] width 604 height 23
type input "g"
type input "heartburn"
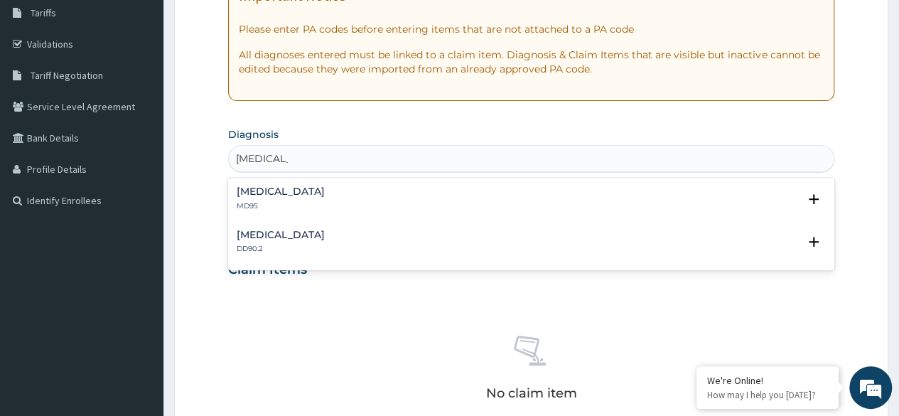
click at [423, 215] on div "Heartburn MD95 Select Status Query Query covers suspected (?), Keep in view (ki…" at bounding box center [531, 202] width 589 height 32
click at [418, 200] on div "Heartburn MD95" at bounding box center [531, 198] width 589 height 25
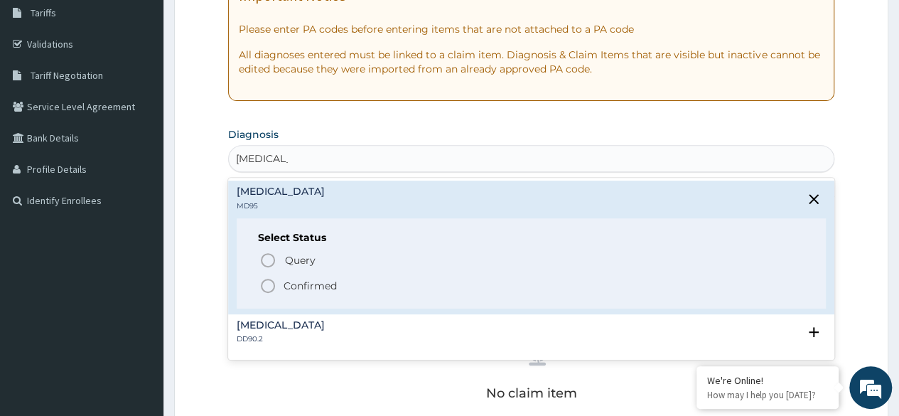
click at [320, 278] on p "Confirmed" at bounding box center [309, 285] width 53 height 14
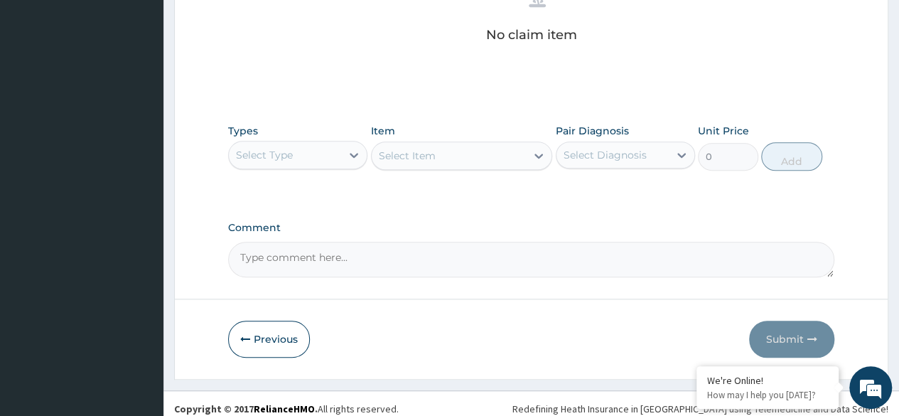
scroll to position [606, 0]
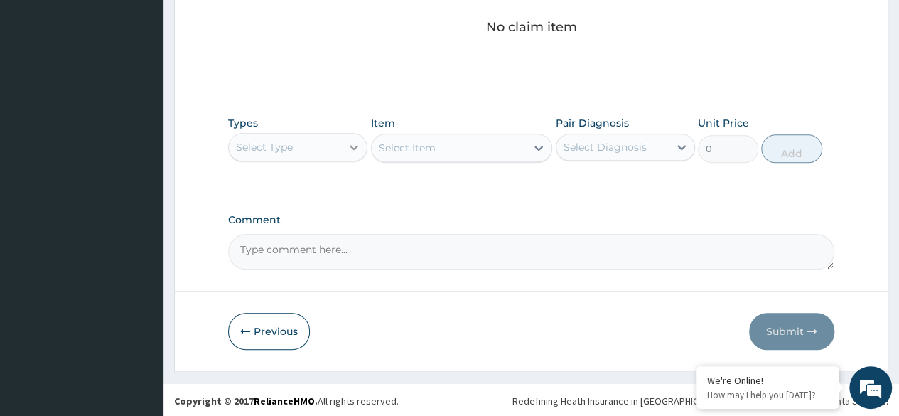
click at [343, 148] on div at bounding box center [354, 147] width 26 height 26
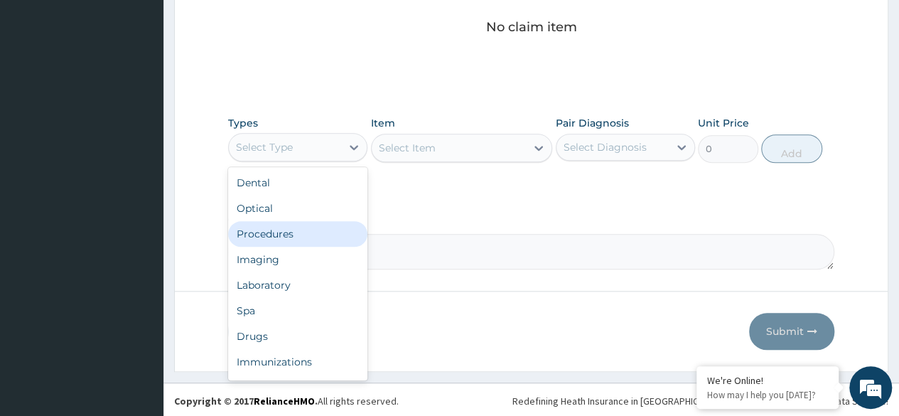
click at [317, 234] on div "Procedures" at bounding box center [297, 234] width 139 height 26
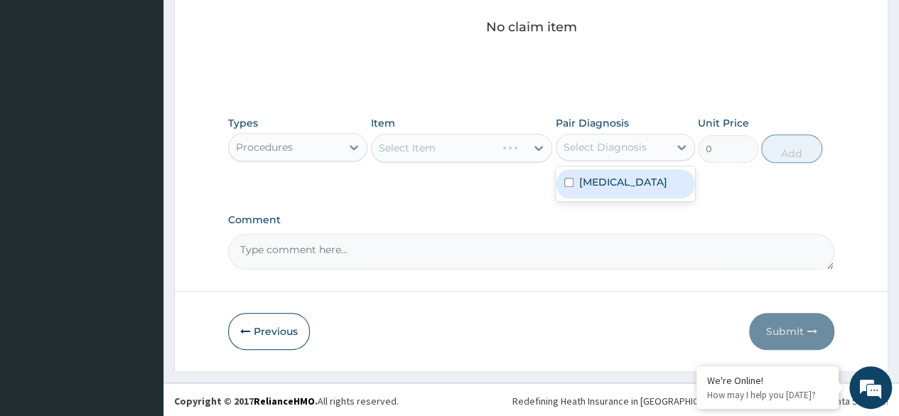
drag, startPoint x: 628, startPoint y: 148, endPoint x: 628, endPoint y: 188, distance: 39.8
click at [628, 156] on div "Select Diagnosis" at bounding box center [612, 147] width 112 height 23
click at [628, 189] on div "Heartburn" at bounding box center [624, 183] width 139 height 29
checkbox input "true"
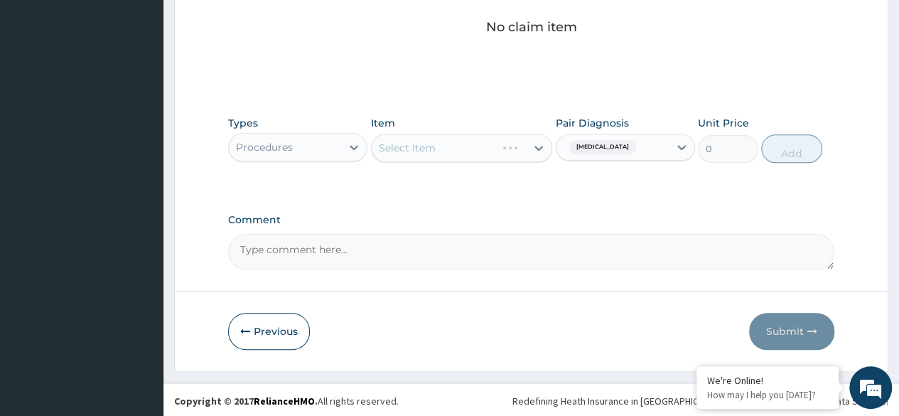
click at [403, 224] on div "Comment" at bounding box center [531, 241] width 606 height 55
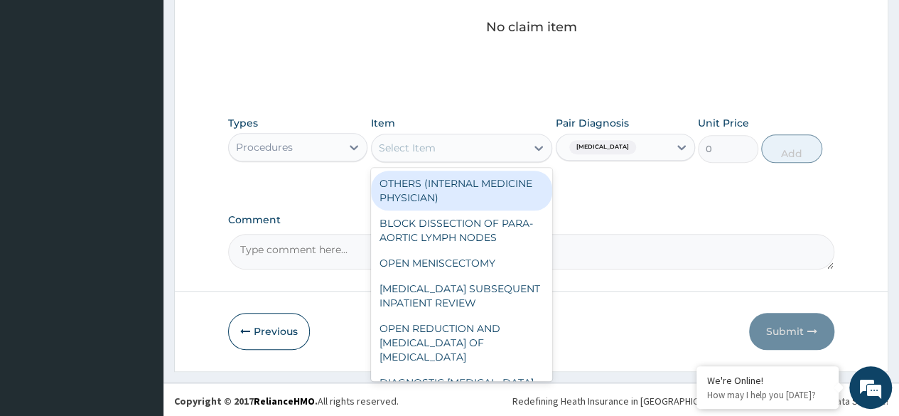
click at [440, 146] on div "Select Item" at bounding box center [448, 147] width 155 height 23
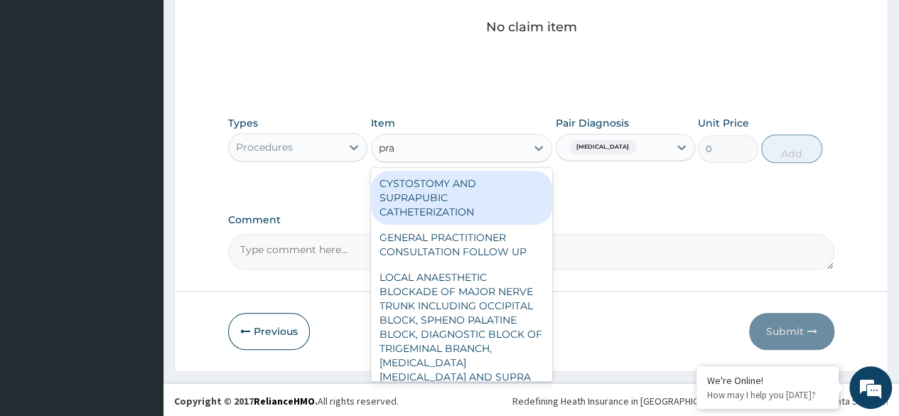
type input "prac"
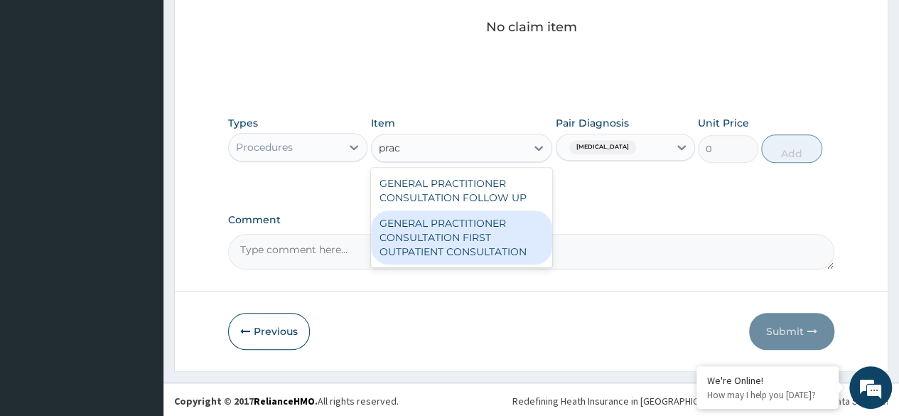
click at [465, 239] on div "GENERAL PRACTITIONER CONSULTATION FIRST OUTPATIENT CONSULTATION" at bounding box center [462, 237] width 182 height 54
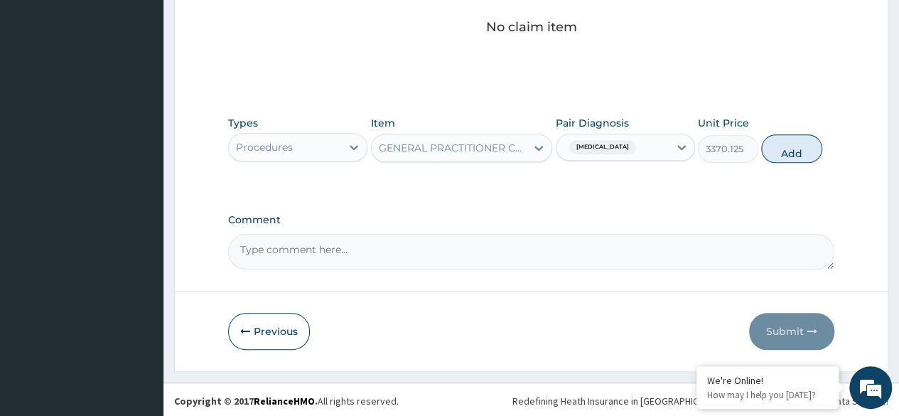
drag, startPoint x: 818, startPoint y: 149, endPoint x: 440, endPoint y: 205, distance: 382.0
click at [798, 154] on button "Add" at bounding box center [791, 148] width 60 height 28
type input "0"
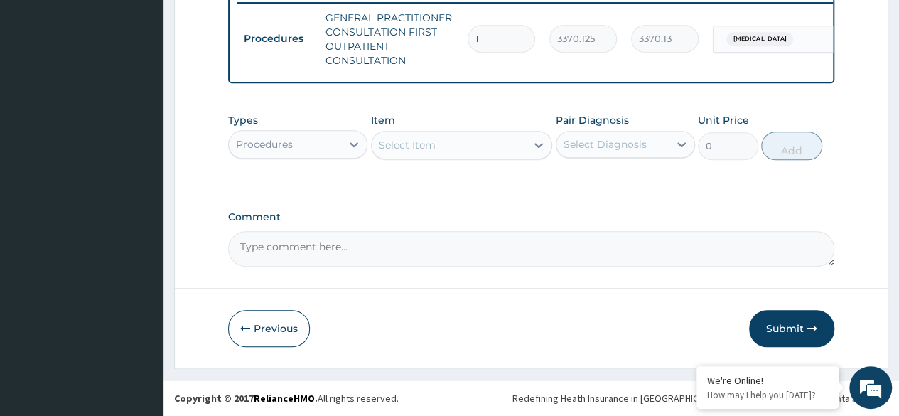
click at [309, 130] on div "Types Procedures" at bounding box center [297, 136] width 139 height 47
click at [302, 145] on div "Procedures" at bounding box center [285, 144] width 112 height 23
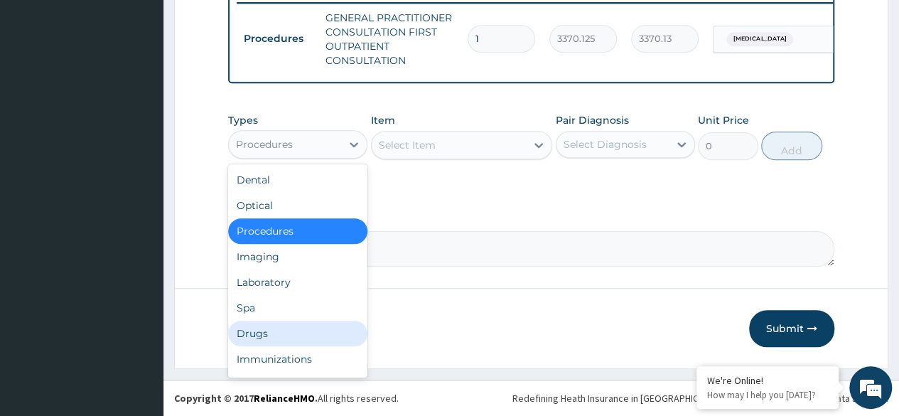
click at [294, 337] on div "Drugs" at bounding box center [297, 333] width 139 height 26
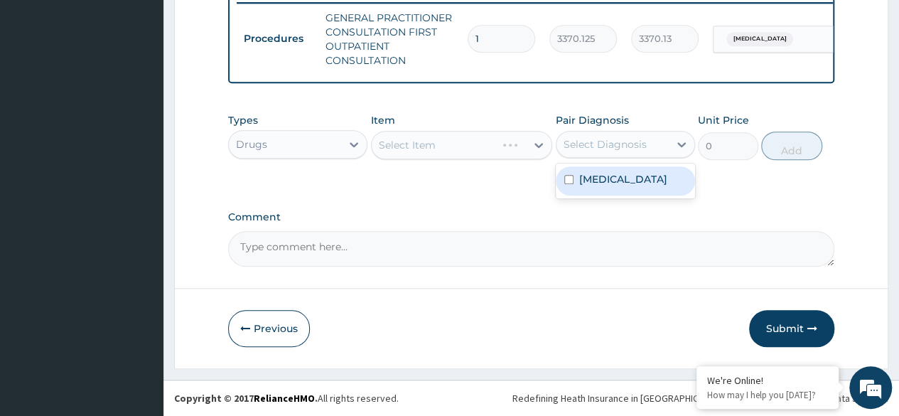
click at [656, 142] on div "Select Diagnosis" at bounding box center [612, 144] width 112 height 23
click at [632, 180] on div "Heartburn" at bounding box center [624, 180] width 139 height 29
checkbox input "true"
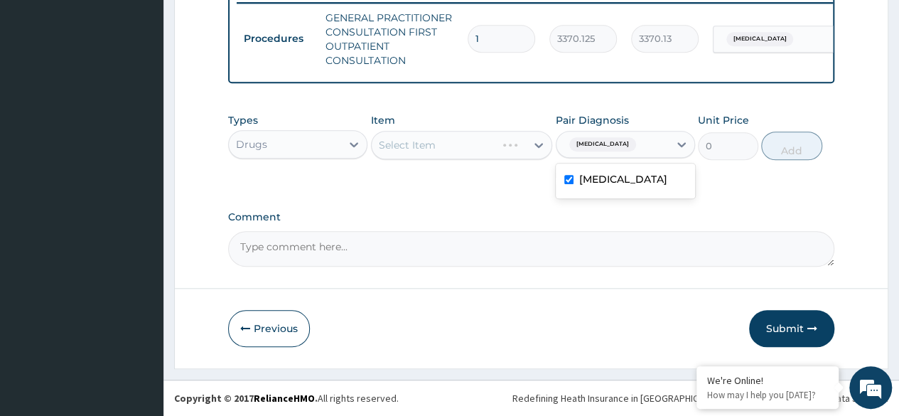
click at [431, 148] on div "Select Item" at bounding box center [462, 145] width 182 height 28
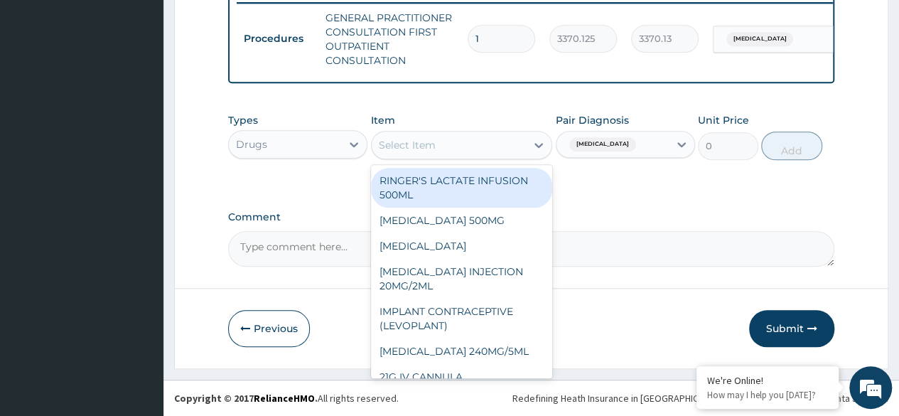
click at [461, 156] on div "Select Item" at bounding box center [448, 145] width 155 height 23
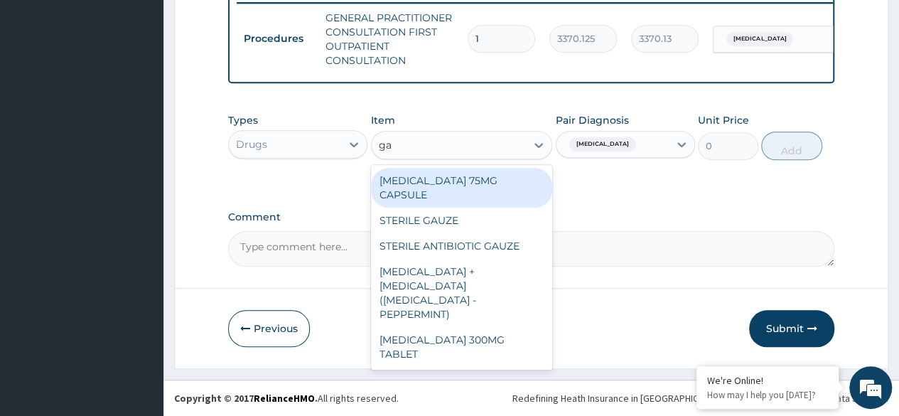
type input "g"
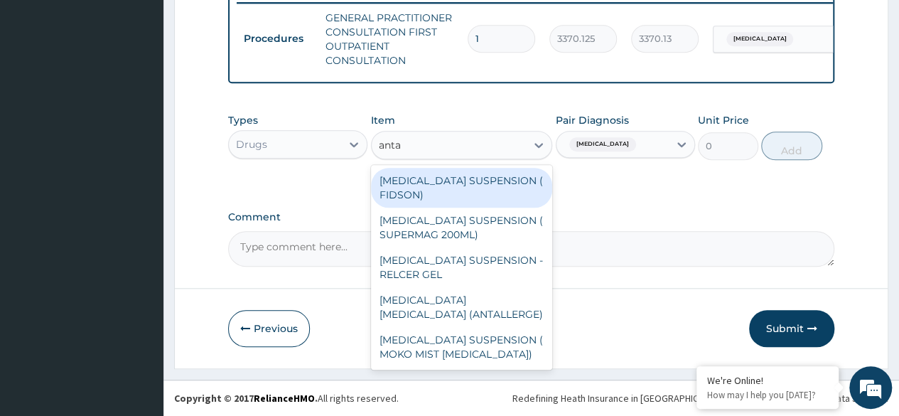
type input "antac"
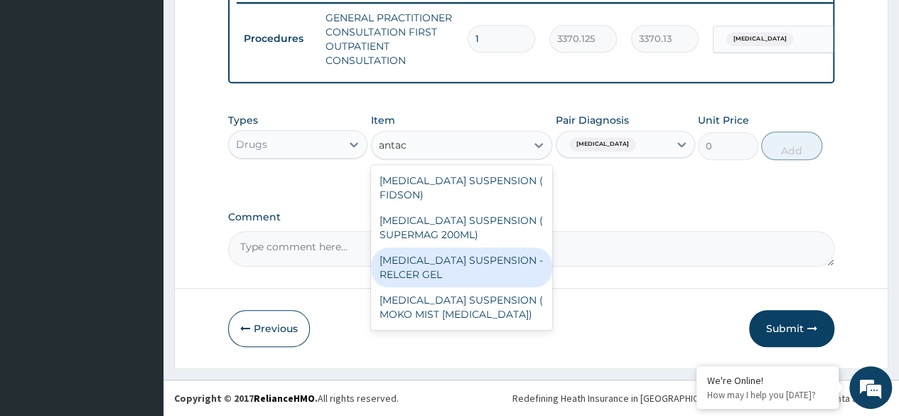
click at [448, 269] on div "ANTACID SUSPENSION - RELCER GEL" at bounding box center [462, 267] width 182 height 40
type input "3666"
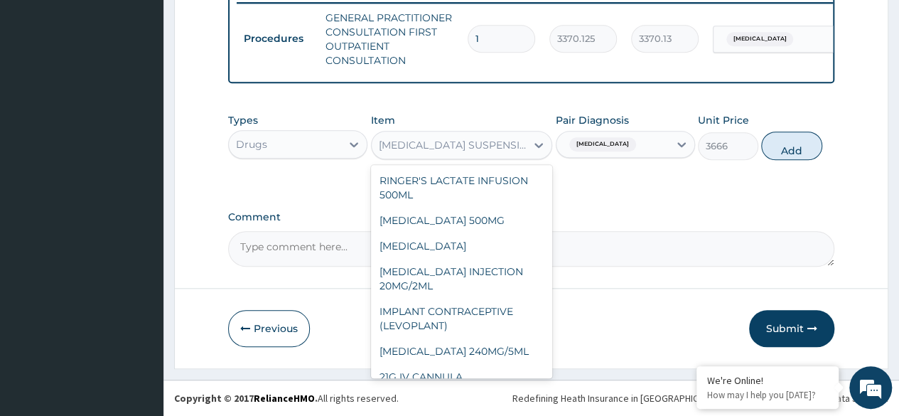
scroll to position [7942, 0]
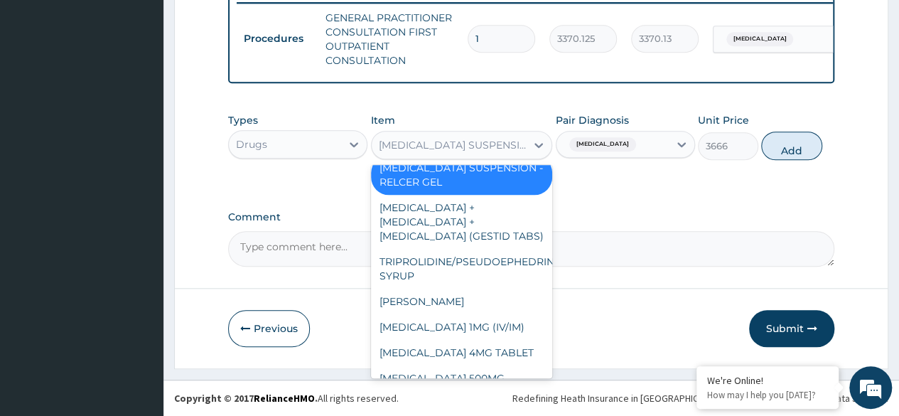
click at [459, 141] on div "ANTACID SUSPENSION - RELCER GEL" at bounding box center [453, 145] width 149 height 14
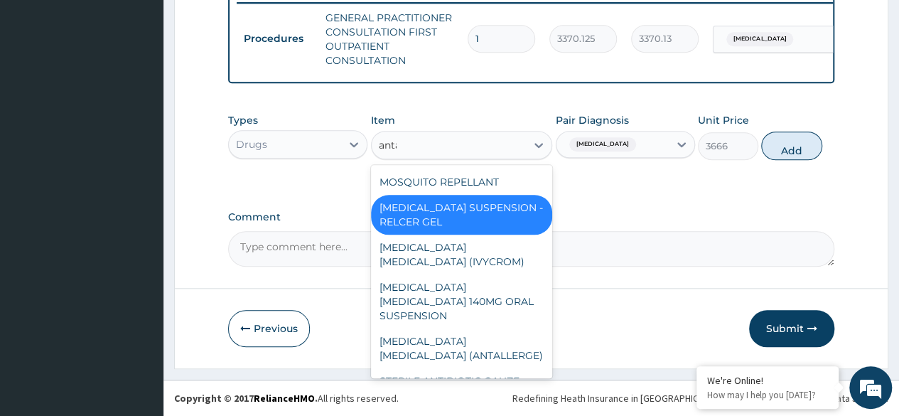
scroll to position [6, 0]
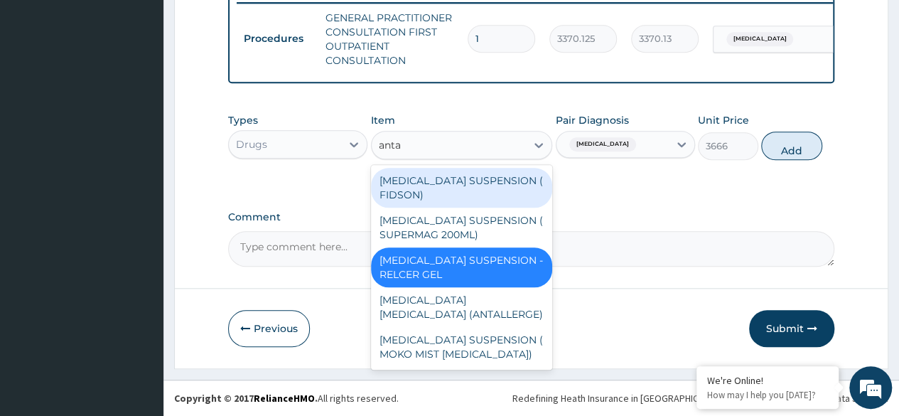
type input "antac"
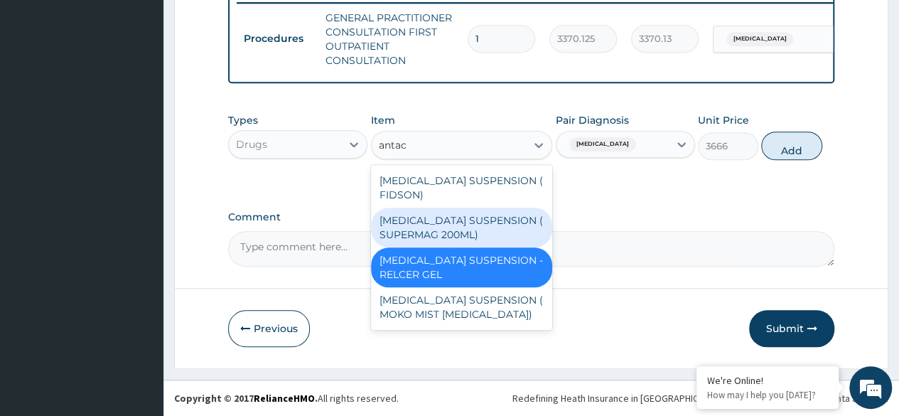
click at [453, 220] on div "ANTACID SUSPENSION ( SUPERMAG 200ML)" at bounding box center [462, 227] width 182 height 40
type input "1182"
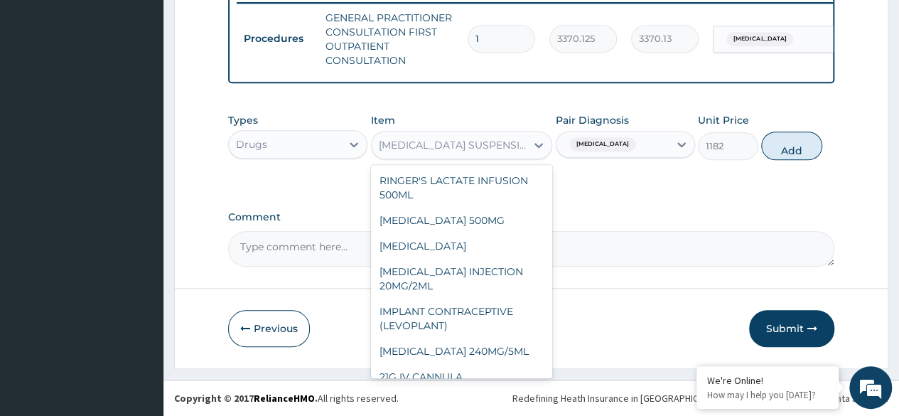
scroll to position [4510, 0]
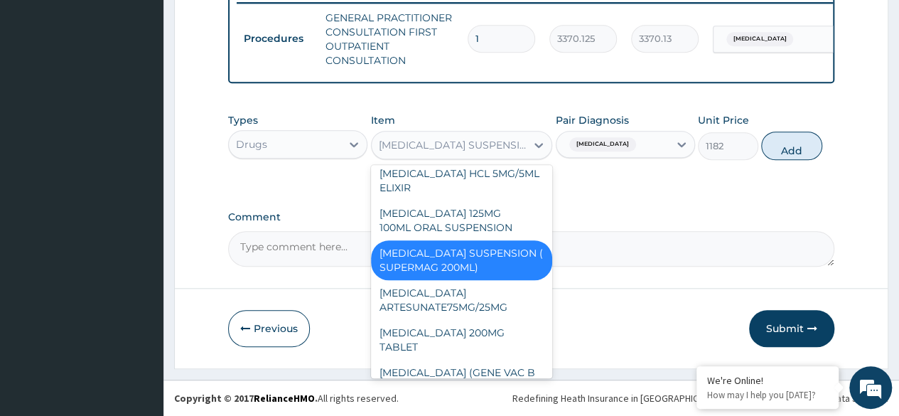
click at [455, 156] on div "ANTACID SUSPENSION ( SUPERMAG 200ML)" at bounding box center [448, 145] width 155 height 23
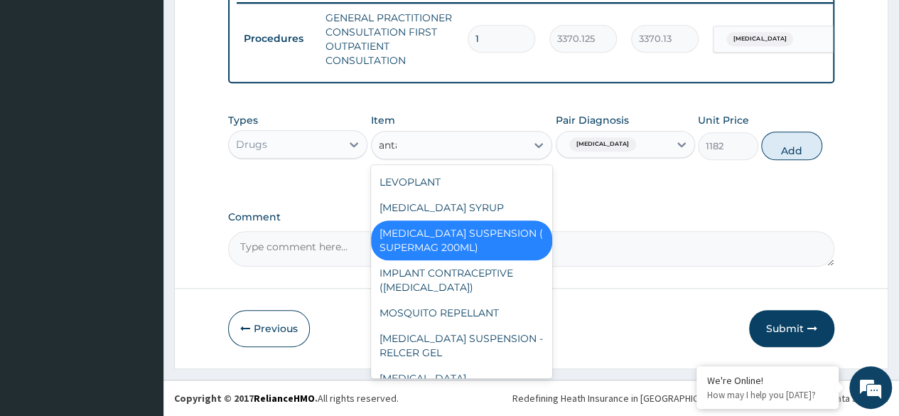
scroll to position [0, 0]
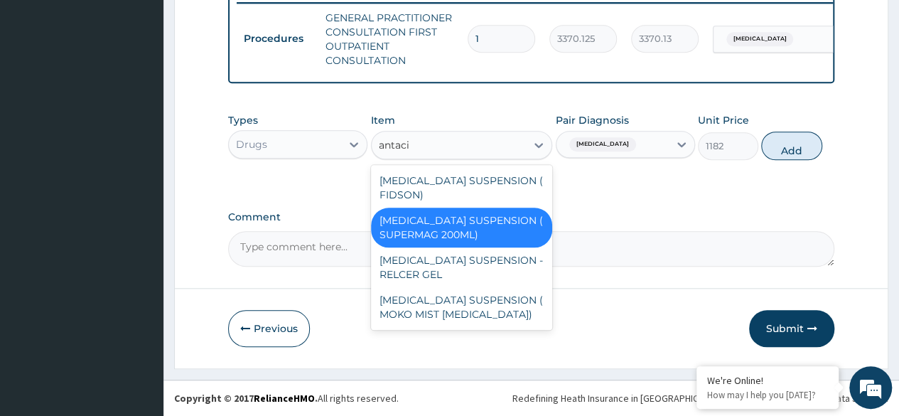
type input "antacid"
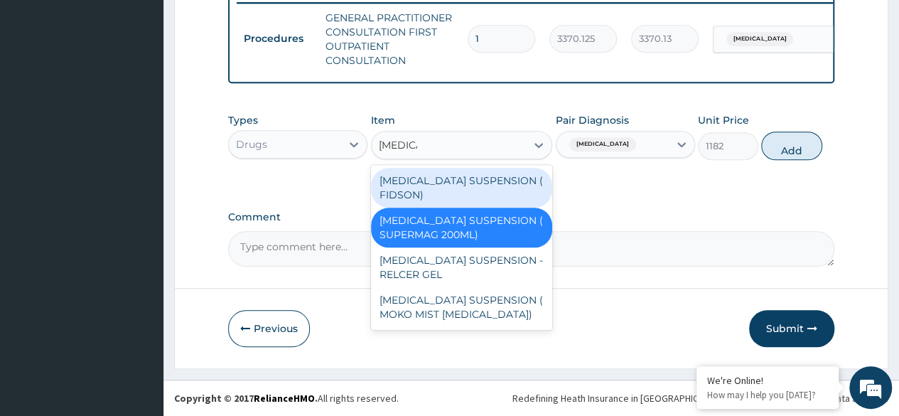
click at [457, 188] on div "ANTACID SUSPENSION ( FIDSON)" at bounding box center [462, 188] width 182 height 40
type input "1248"
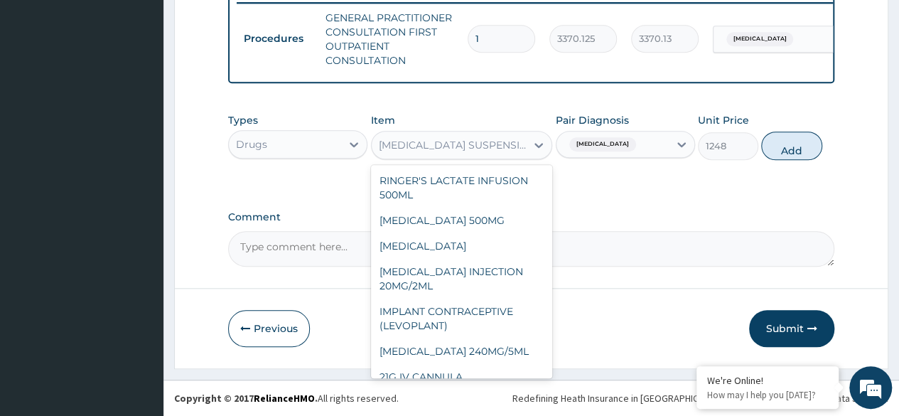
scroll to position [2436, 0]
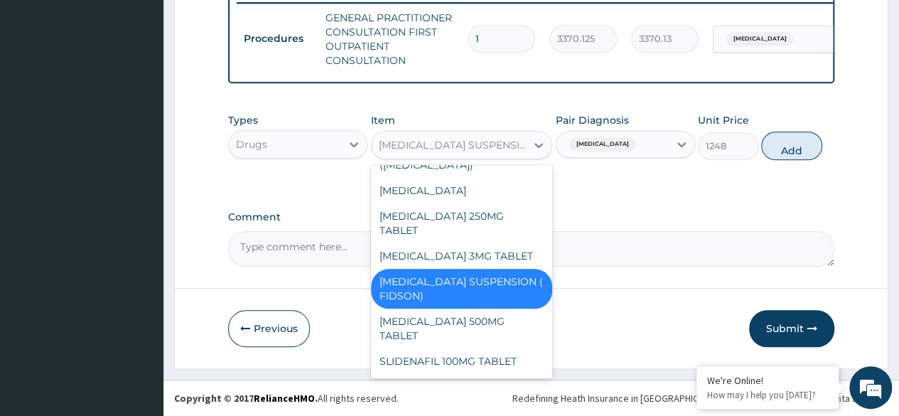
click at [492, 147] on div "ANTACID SUSPENSION ( FIDSON)" at bounding box center [453, 145] width 149 height 14
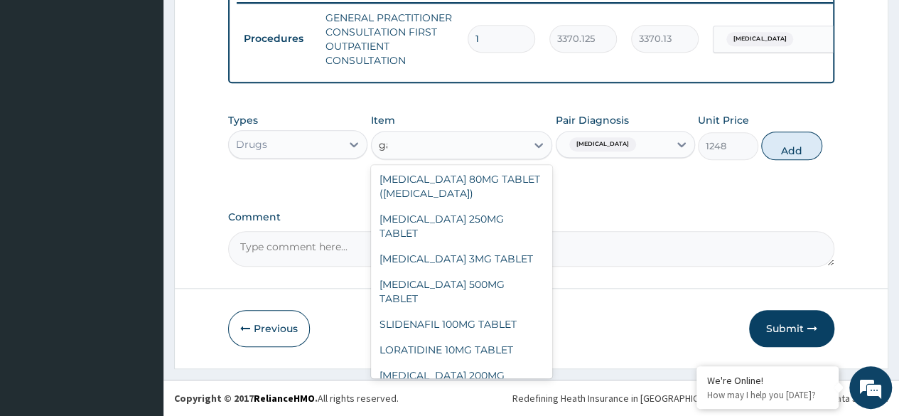
scroll to position [0, 0]
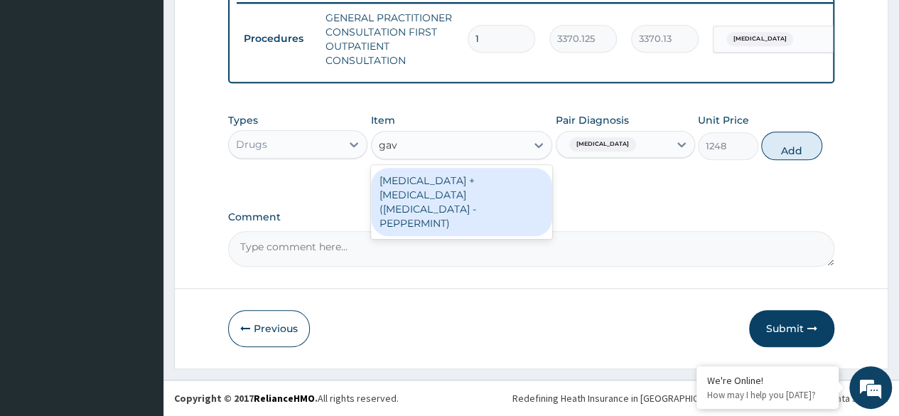
type input "gavi"
click at [487, 194] on div "SODIUM BICARBONATE + CALCIUM CARBONATE (GAVISCON - PEPPERMINT)" at bounding box center [462, 202] width 182 height 68
type input "11676"
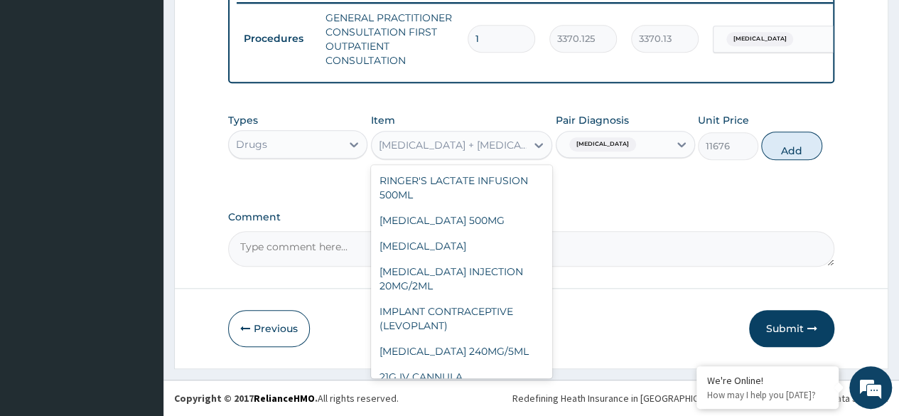
click at [474, 152] on div "SODIUM BICARBONATE + CALCIUM CARBONATE (GAVISCON - PEPPERMINT)" at bounding box center [453, 145] width 149 height 14
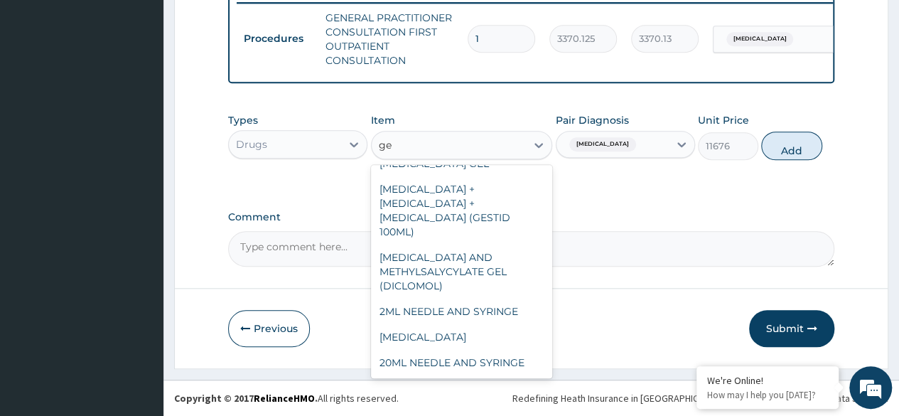
type input "ges"
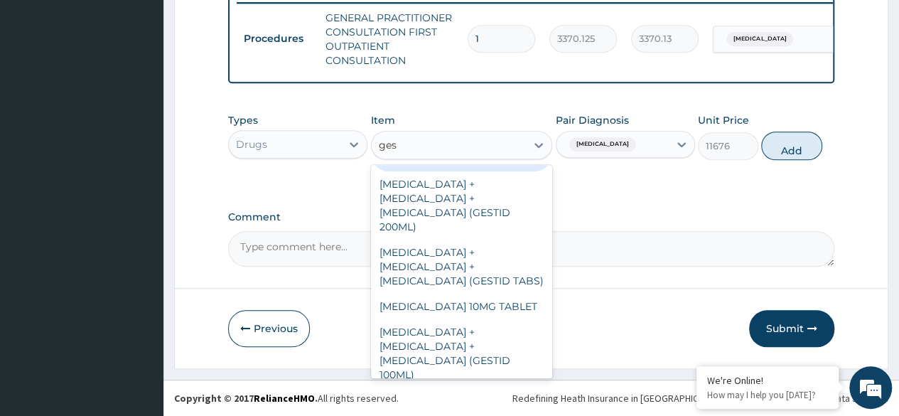
scroll to position [71, 0]
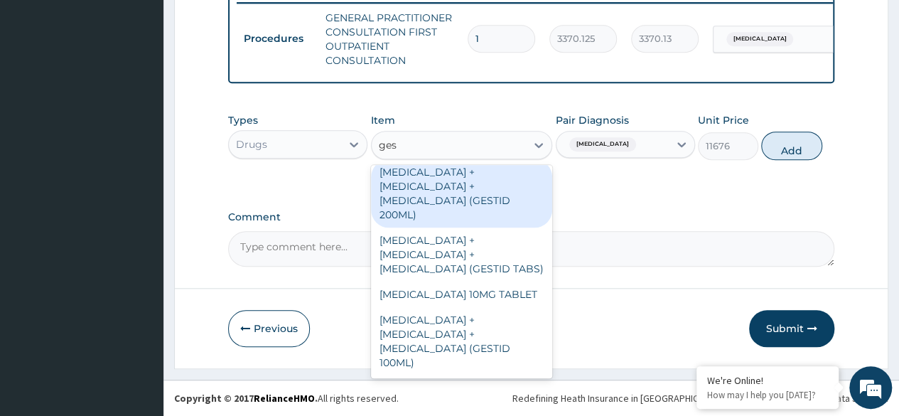
click at [472, 207] on div "ALUMINUM HYDROXIDE + MAGNESIUM HYDROXIDE + SIMETHICONE (GESTID 200ML)" at bounding box center [462, 193] width 182 height 68
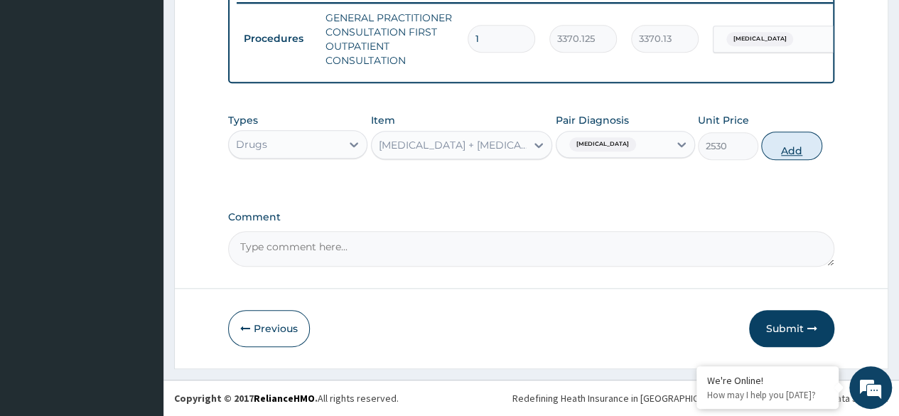
click at [776, 160] on button "Add" at bounding box center [791, 145] width 60 height 28
type input "0"
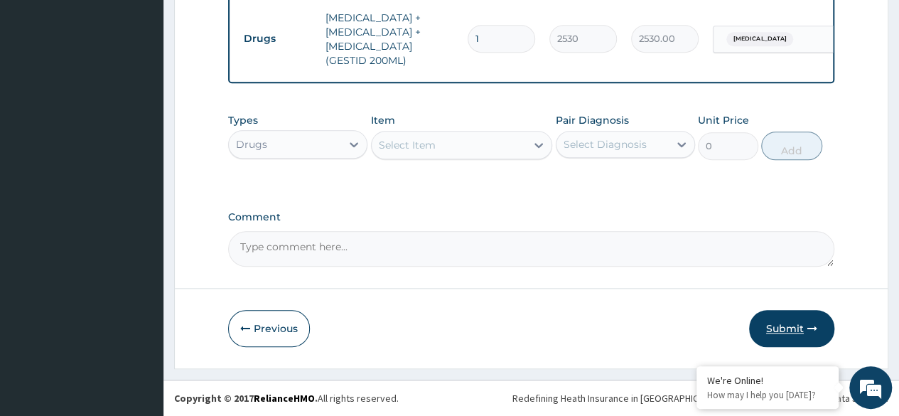
click at [775, 310] on button "Submit" at bounding box center [791, 328] width 85 height 37
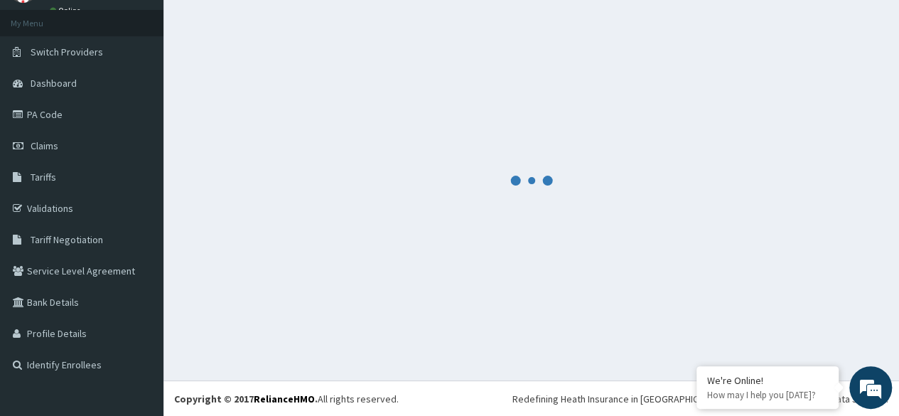
scroll to position [656, 0]
